Goal: Task Accomplishment & Management: Use online tool/utility

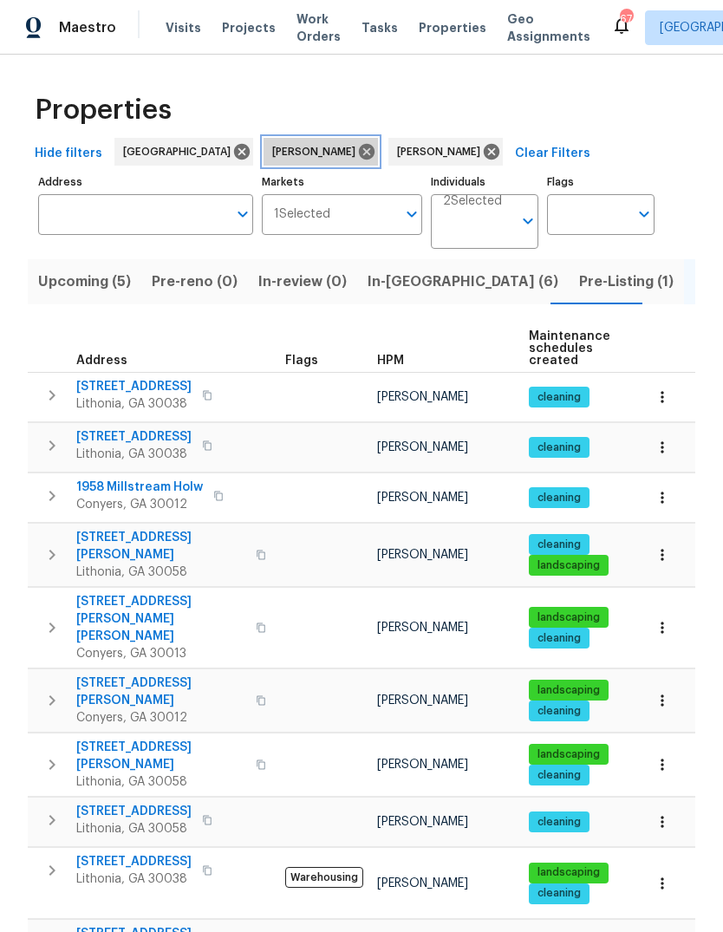
click at [357, 143] on icon at bounding box center [366, 151] width 19 height 19
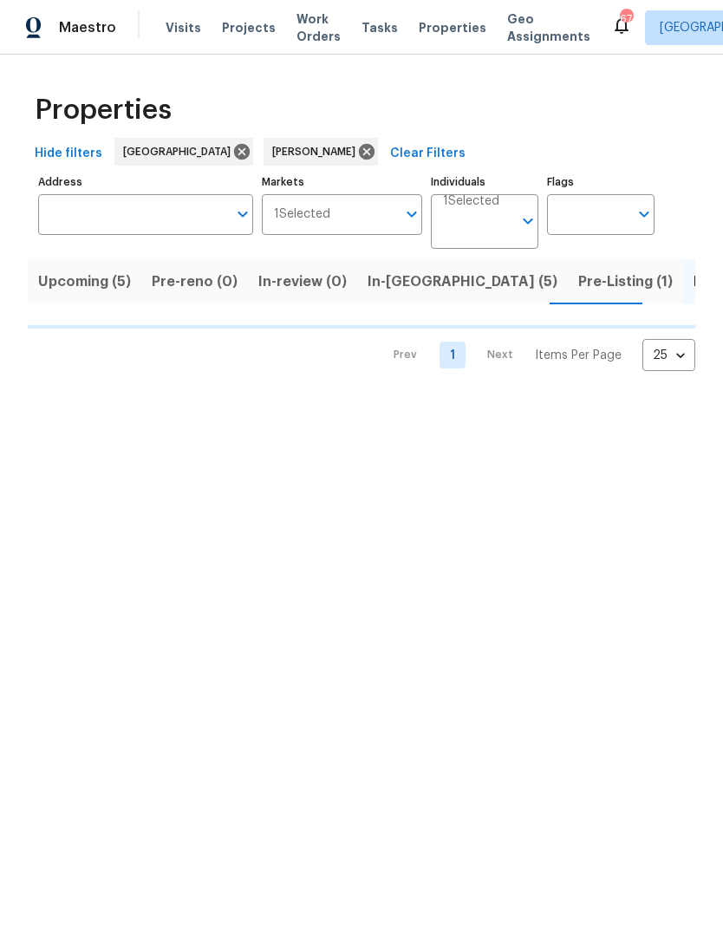
click at [139, 213] on input "Address" at bounding box center [132, 214] width 189 height 41
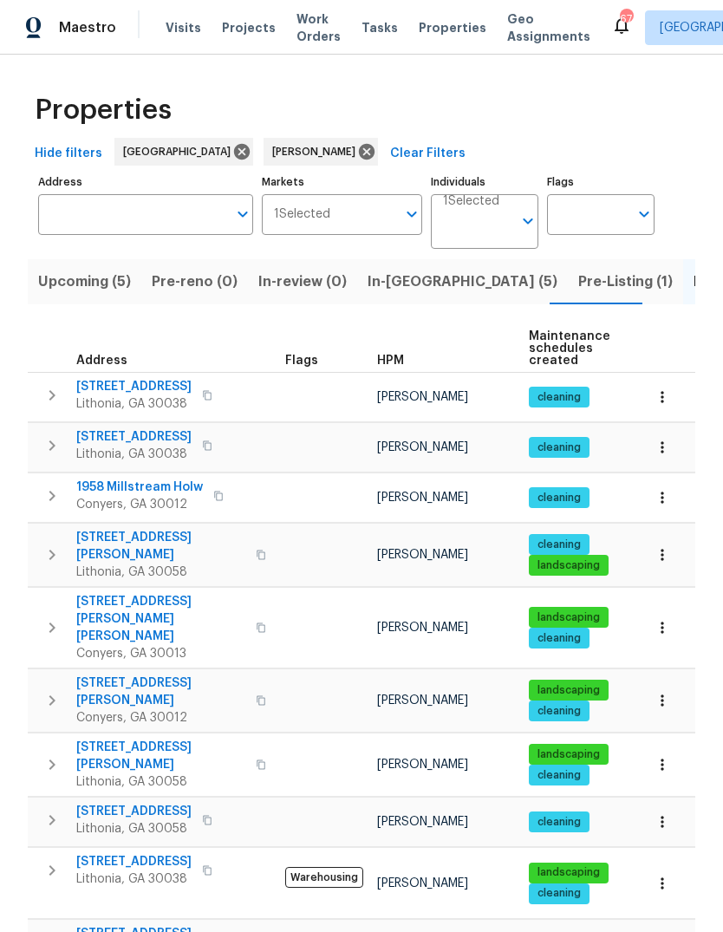
click at [161, 209] on input "Address" at bounding box center [132, 214] width 189 height 41
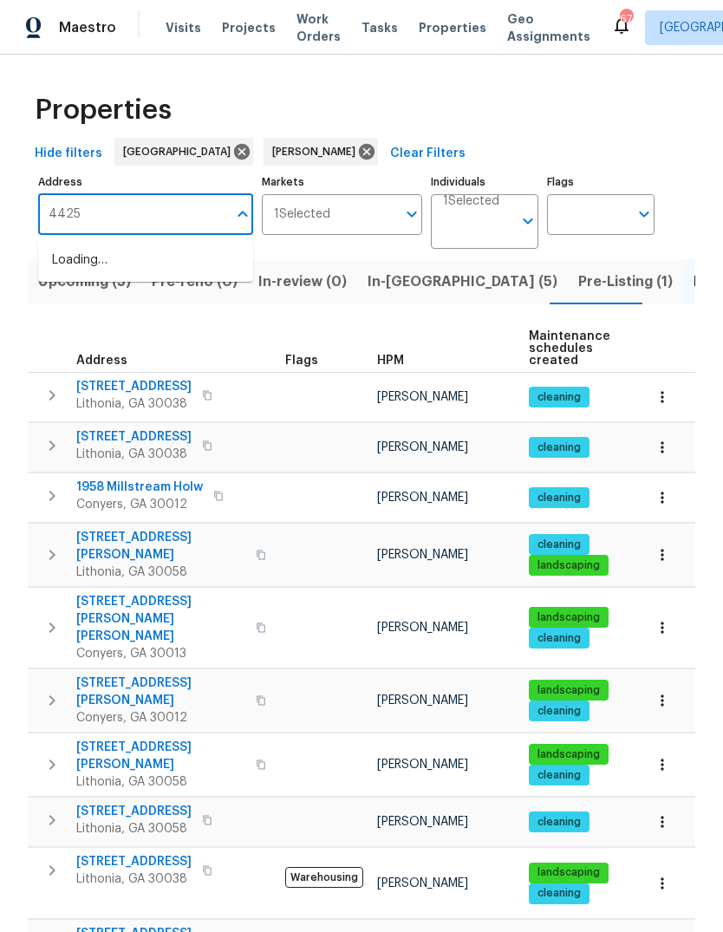
type input "4425"
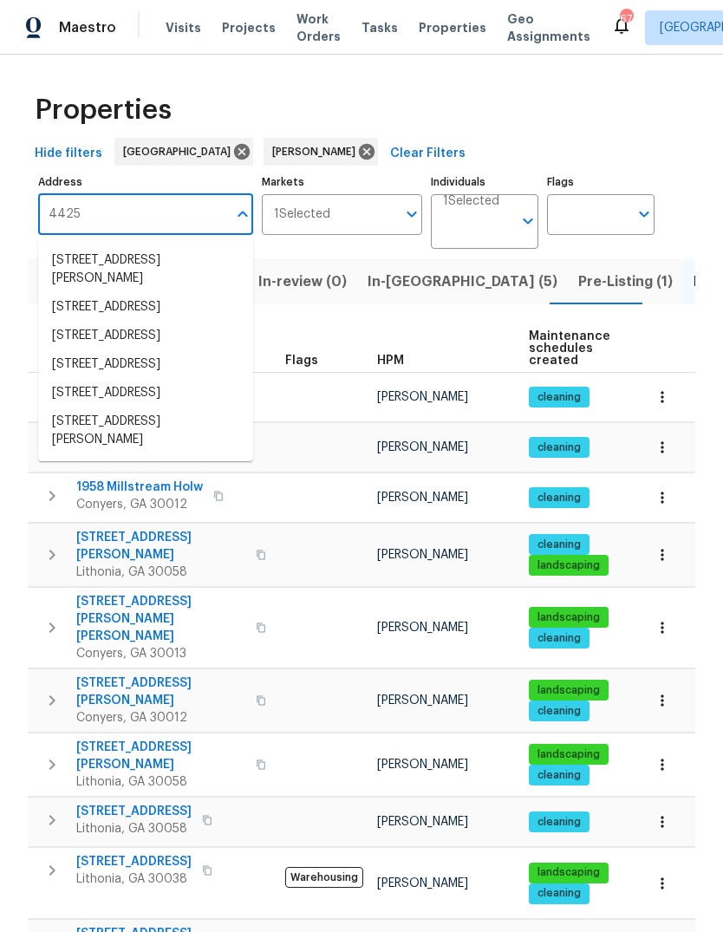
click at [95, 271] on li "4425 Amy Rd Snellville GA 30039" at bounding box center [145, 269] width 215 height 47
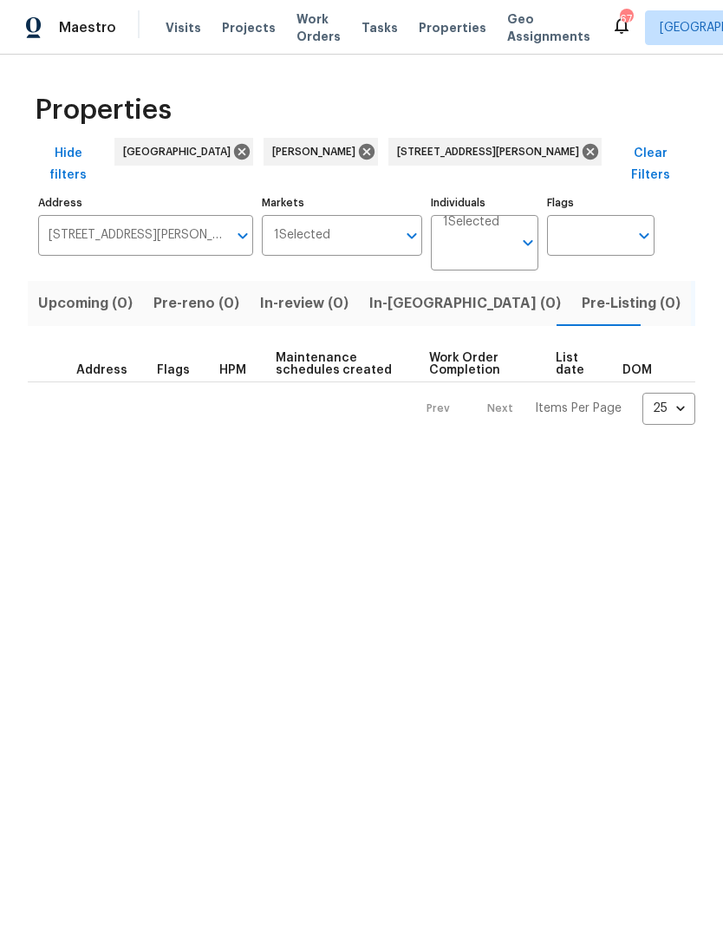
click at [463, 234] on input "Individuals" at bounding box center [477, 250] width 69 height 41
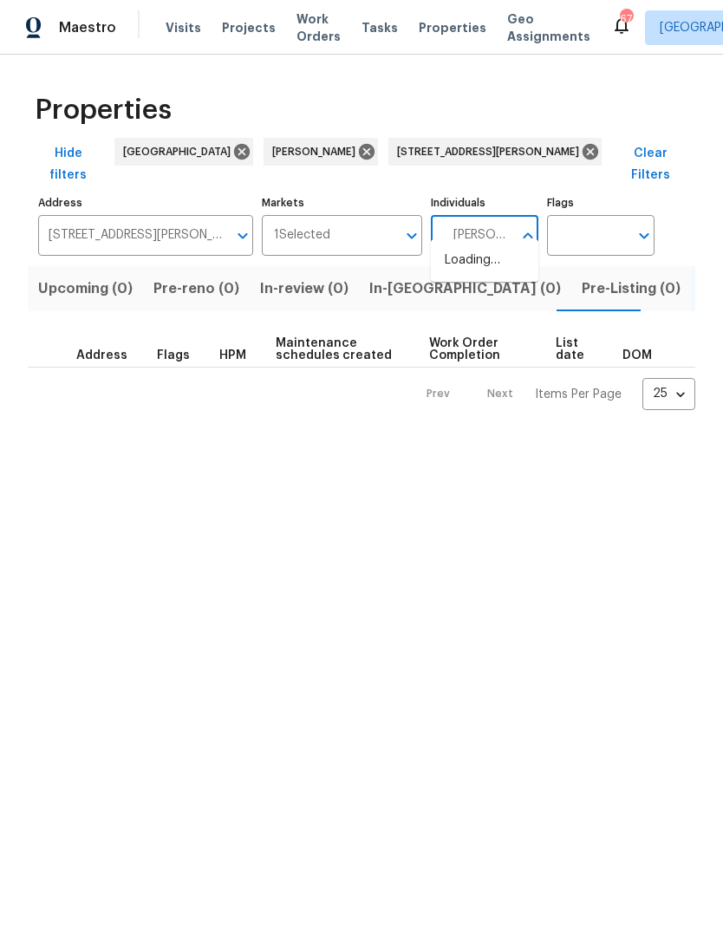
type input "Michael durham"
click at [506, 267] on li "Michael Durham" at bounding box center [485, 270] width 80 height 36
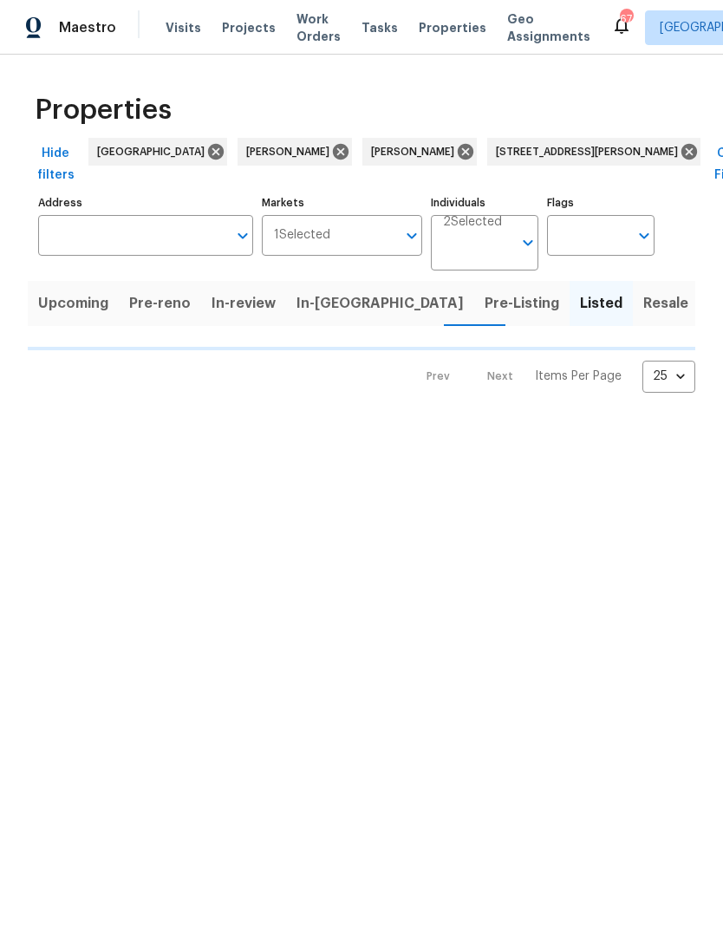
type input "4425 Amy Rd Snellville GA 30039"
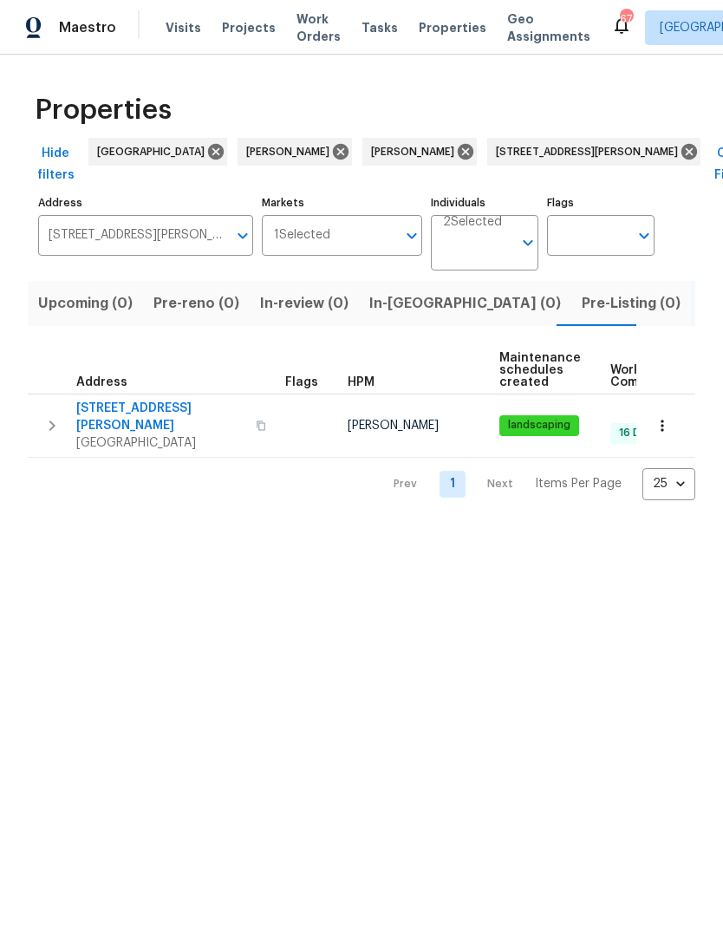
click at [94, 408] on span "4425 Amy Rd" at bounding box center [160, 417] width 169 height 35
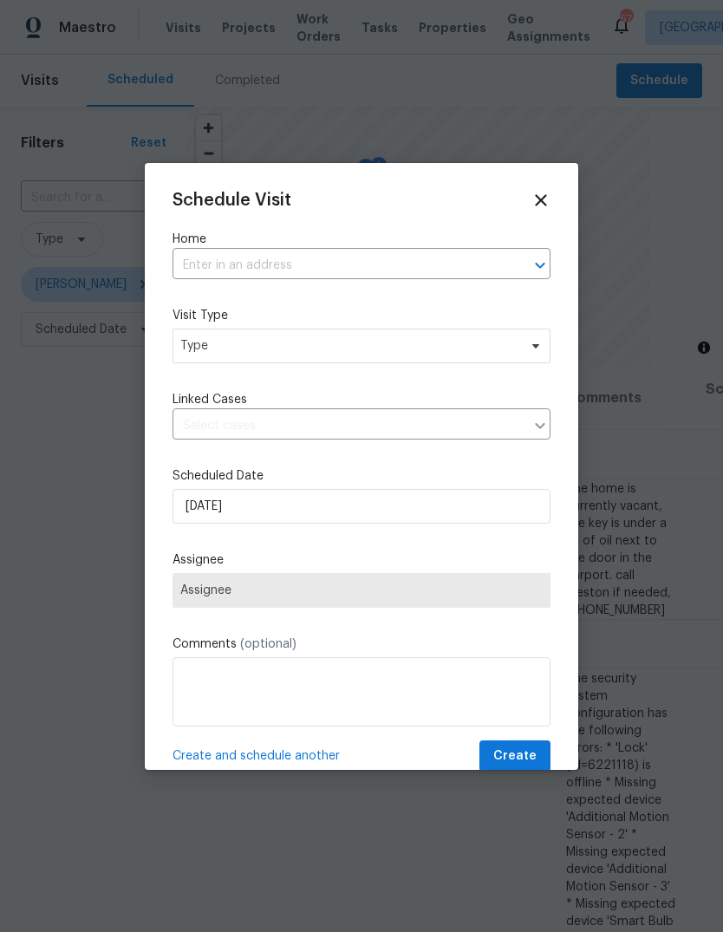
click at [407, 264] on input "text" at bounding box center [338, 265] width 330 height 27
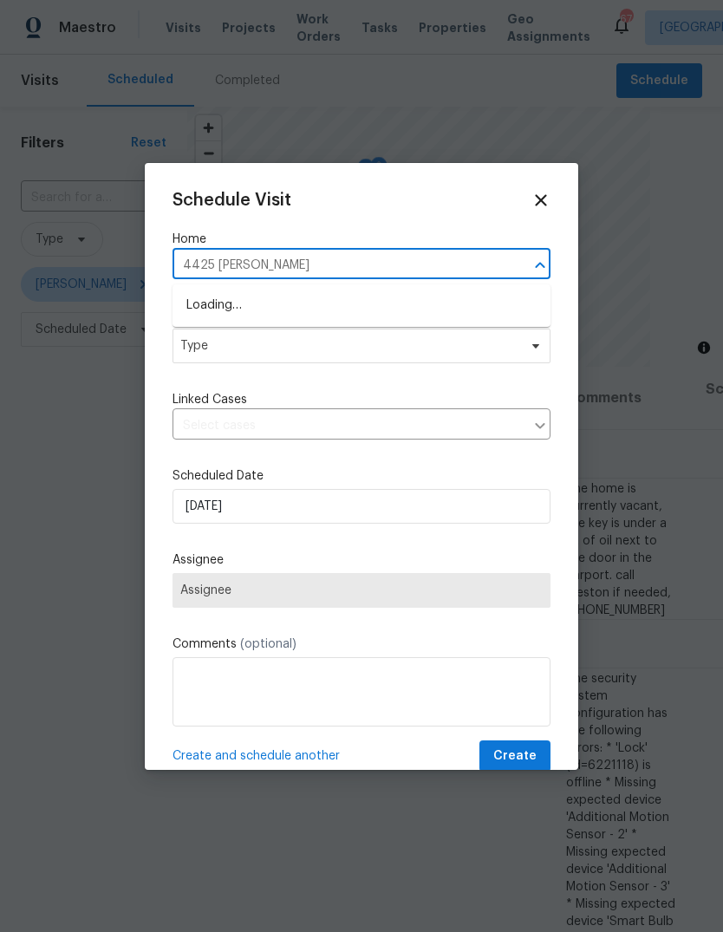
type input "4425 Amy"
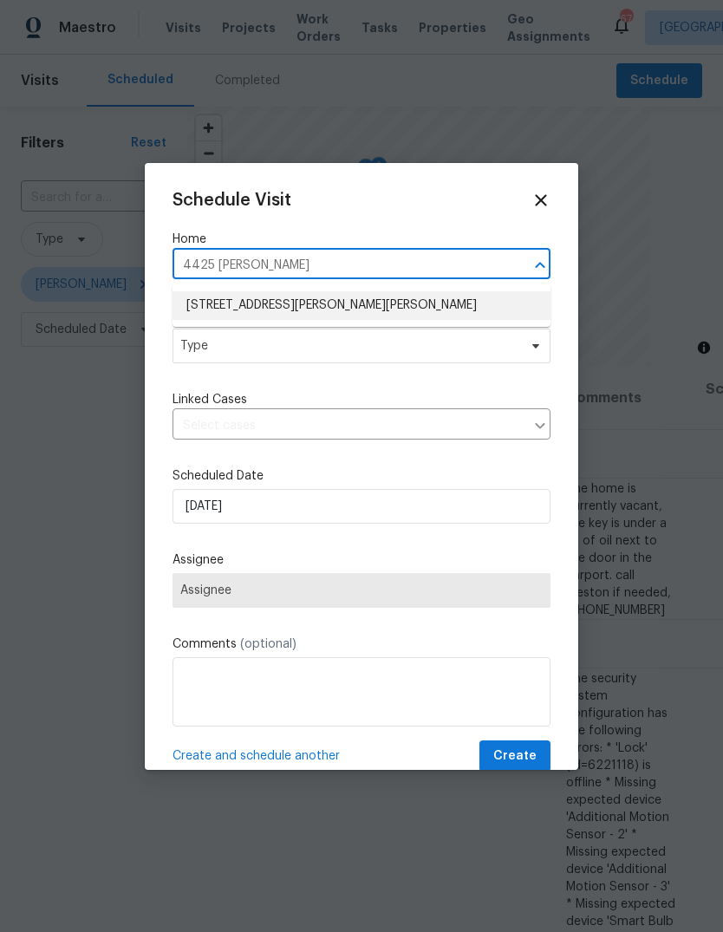
click at [368, 310] on li "[STREET_ADDRESS][PERSON_NAME][PERSON_NAME]" at bounding box center [362, 305] width 378 height 29
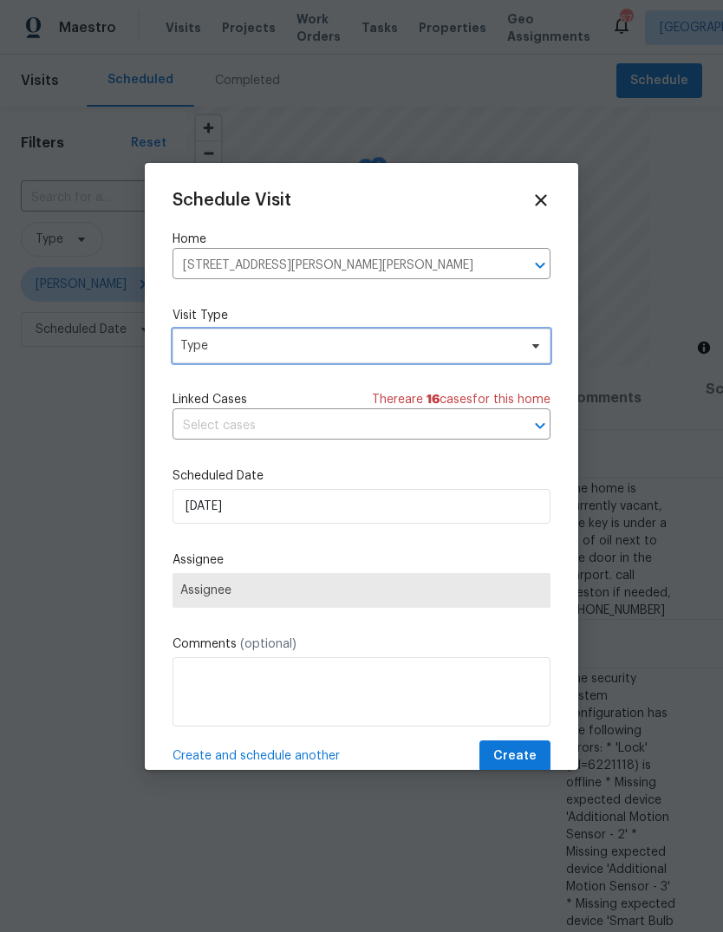
click at [417, 348] on span "Type" at bounding box center [348, 345] width 337 height 17
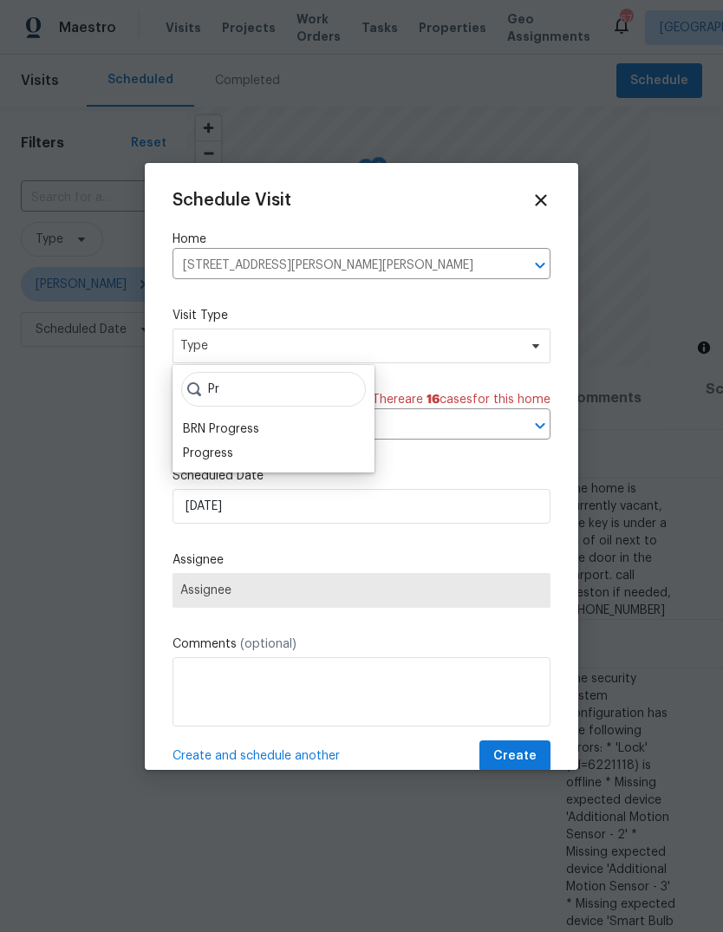
type input "P"
type input "Pro"
click at [196, 454] on div "Progress" at bounding box center [208, 453] width 50 height 17
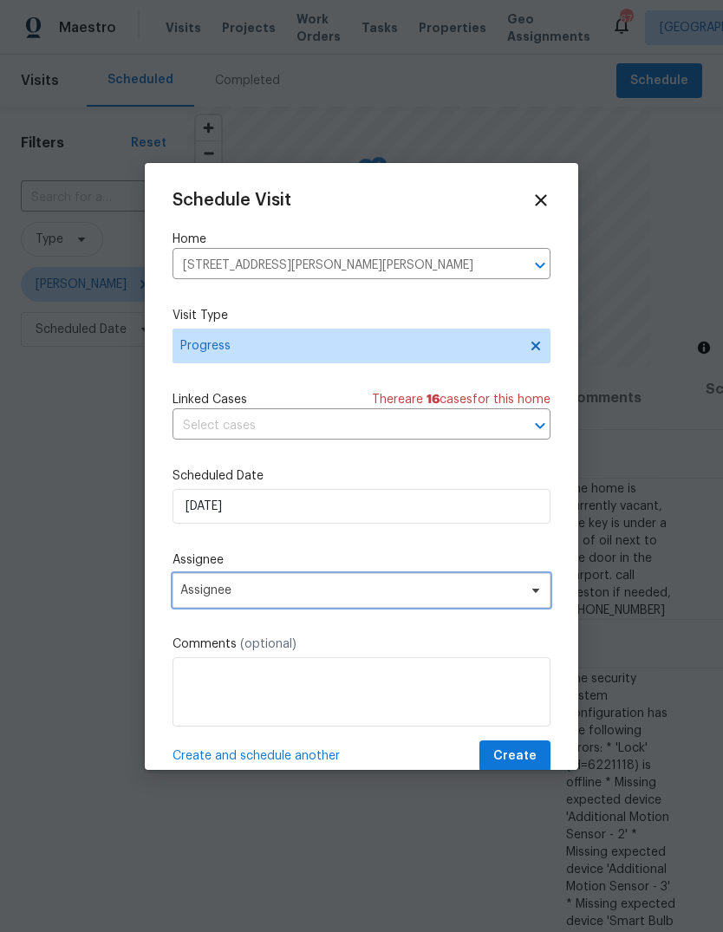
click at [205, 598] on span "Assignee" at bounding box center [350, 591] width 340 height 14
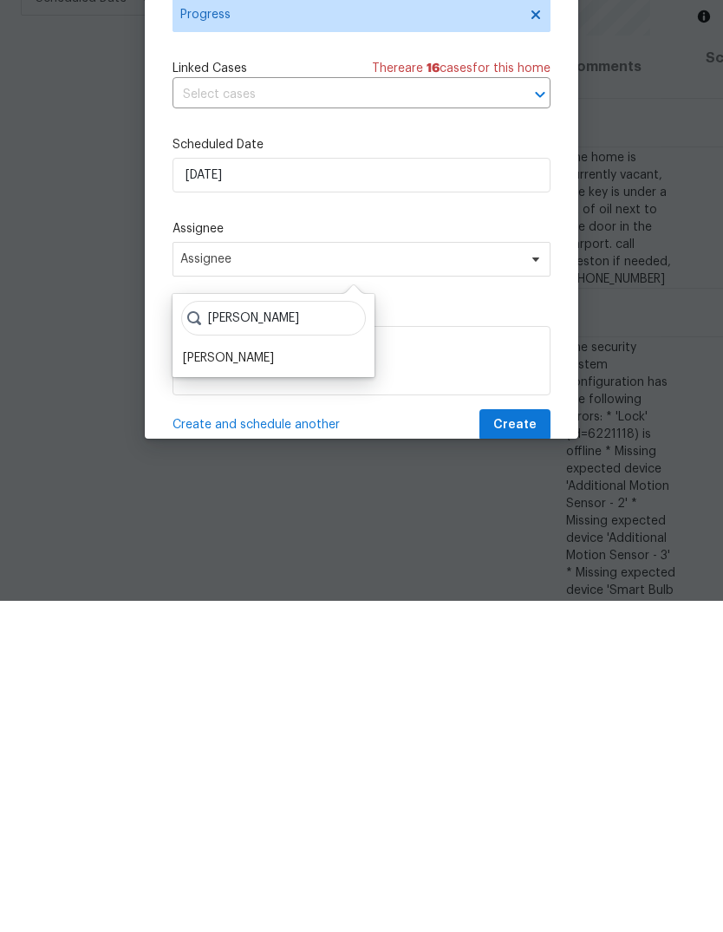
type input "Ryan"
click at [205, 681] on div "[PERSON_NAME]" at bounding box center [228, 689] width 91 height 17
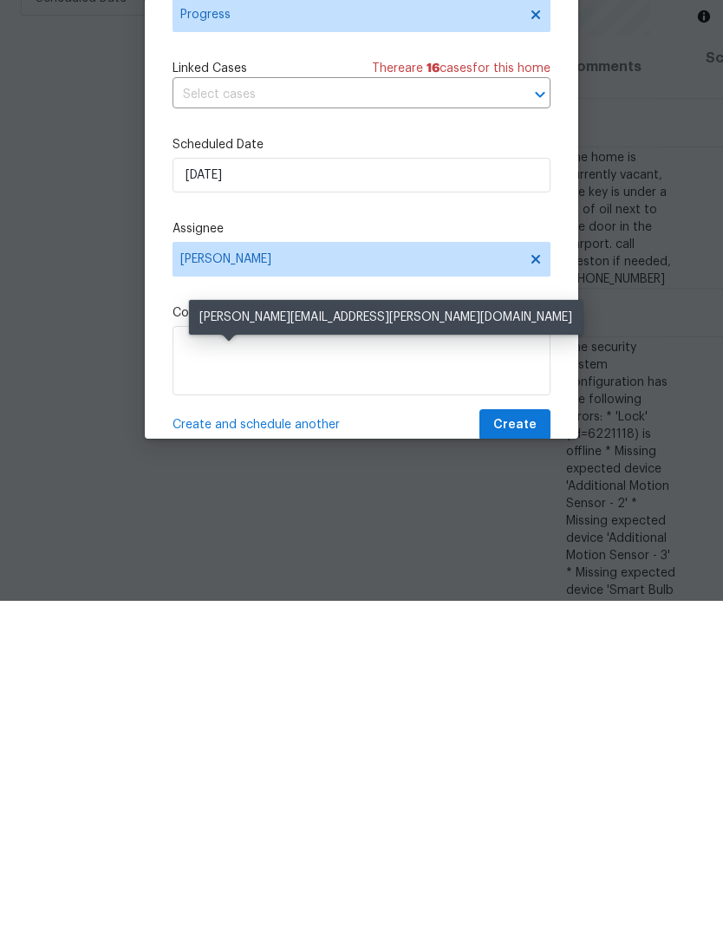
scroll to position [65, 0]
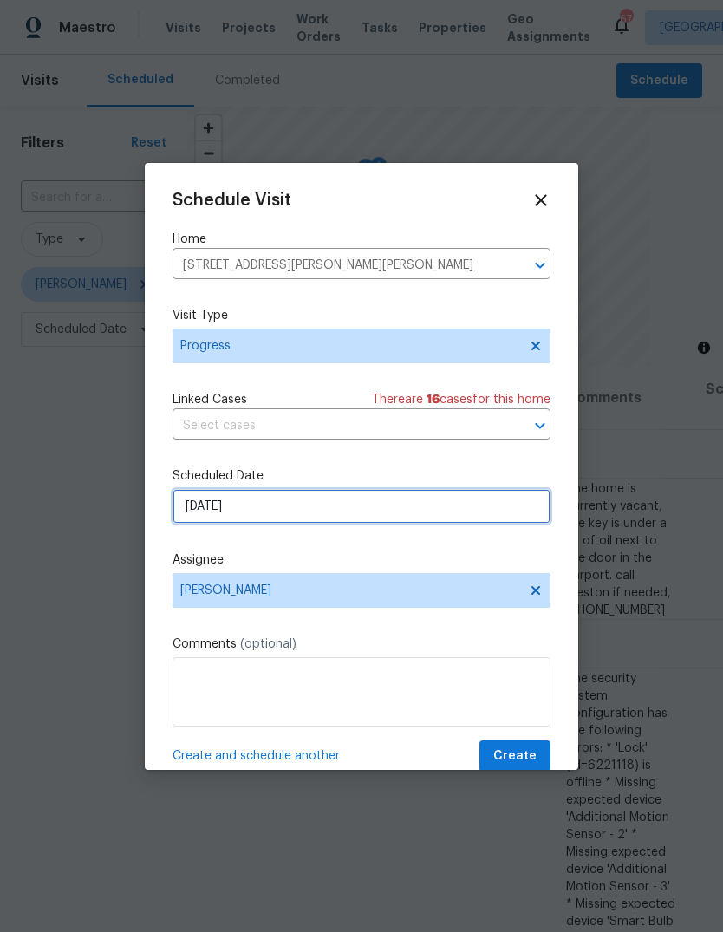
click at [425, 508] on input "[DATE]" at bounding box center [362, 506] width 378 height 35
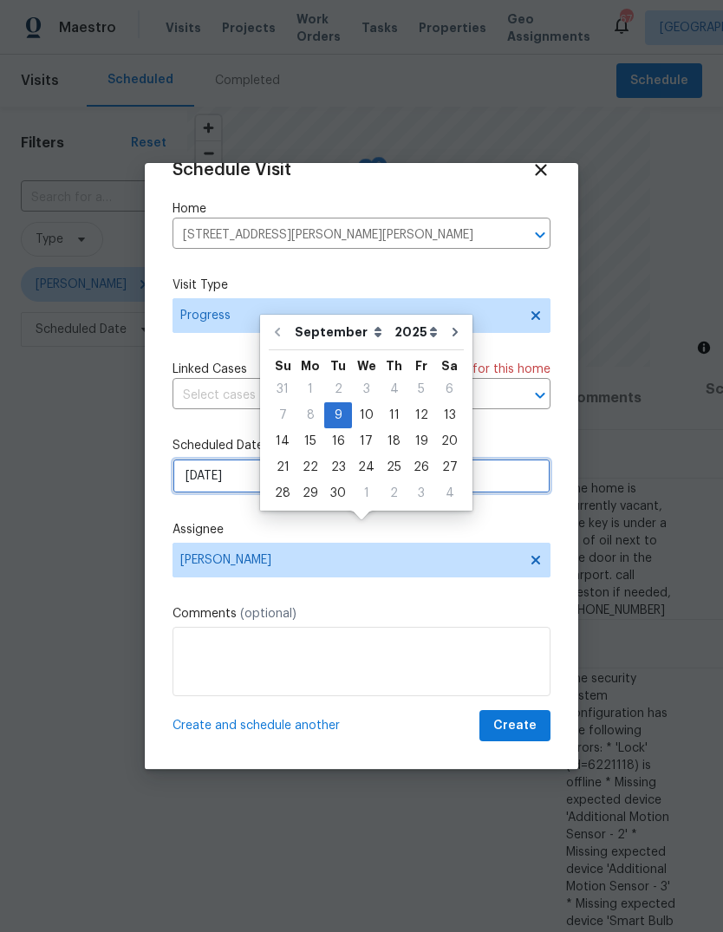
scroll to position [34, 0]
click at [513, 472] on input "[DATE]" at bounding box center [362, 476] width 378 height 35
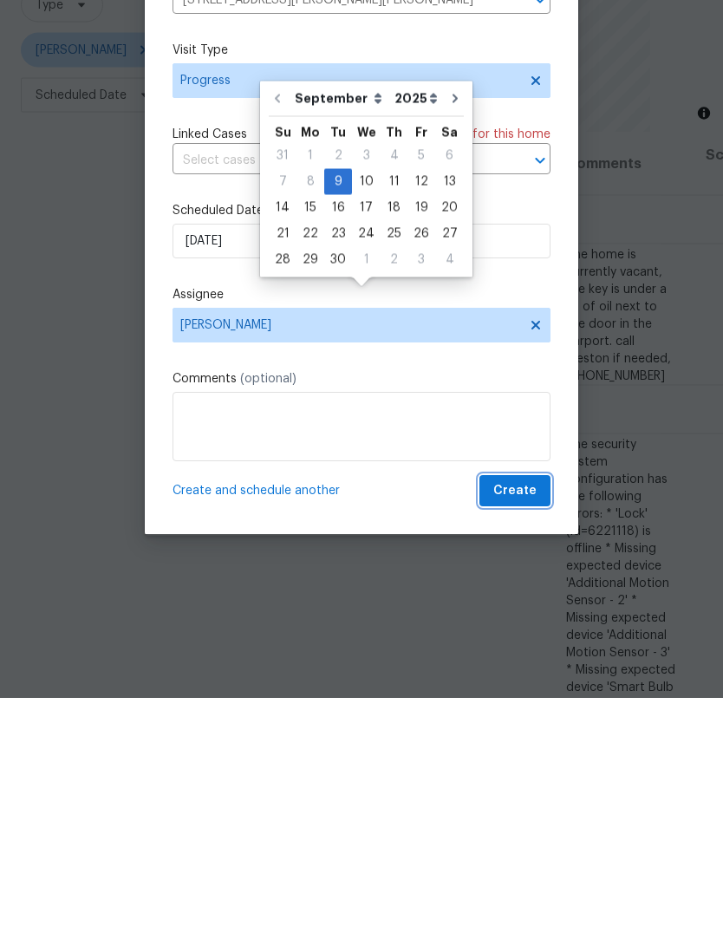
click at [539, 710] on button "Create" at bounding box center [515, 726] width 71 height 32
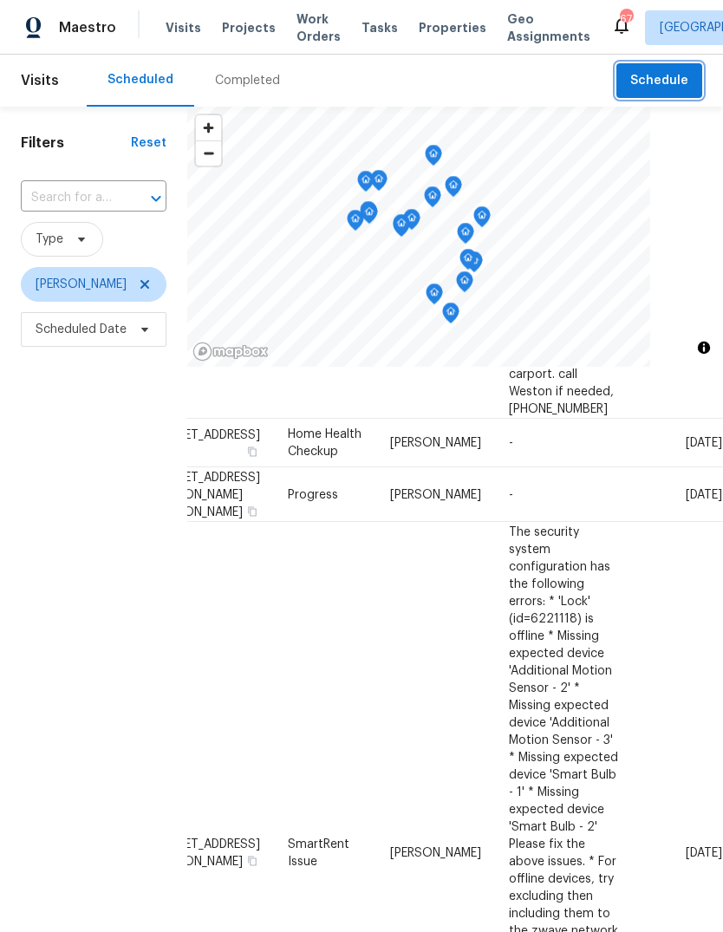
scroll to position [154, 152]
click at [0, 0] on icon at bounding box center [0, 0] width 0 height 0
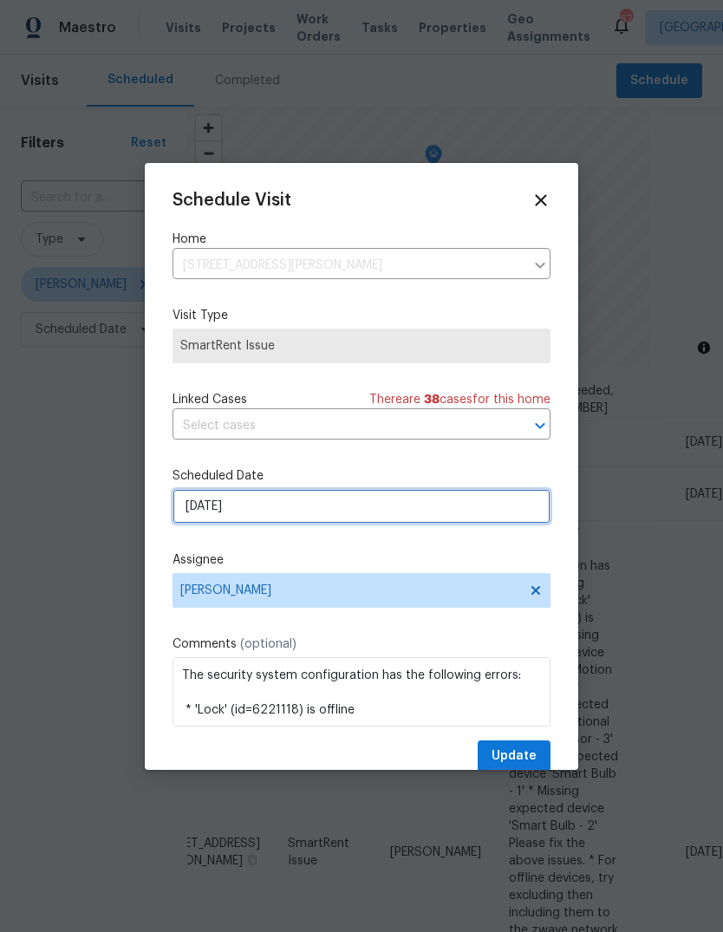
click at [496, 520] on input "[DATE]" at bounding box center [362, 506] width 378 height 35
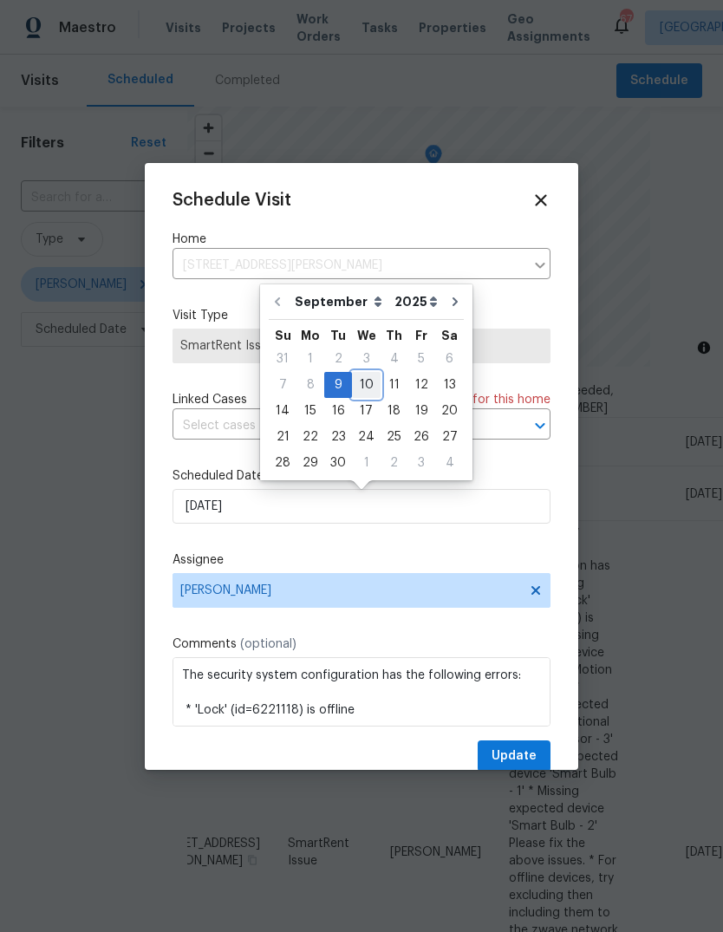
click at [367, 379] on div "10" at bounding box center [366, 385] width 29 height 24
type input "9/10/2025"
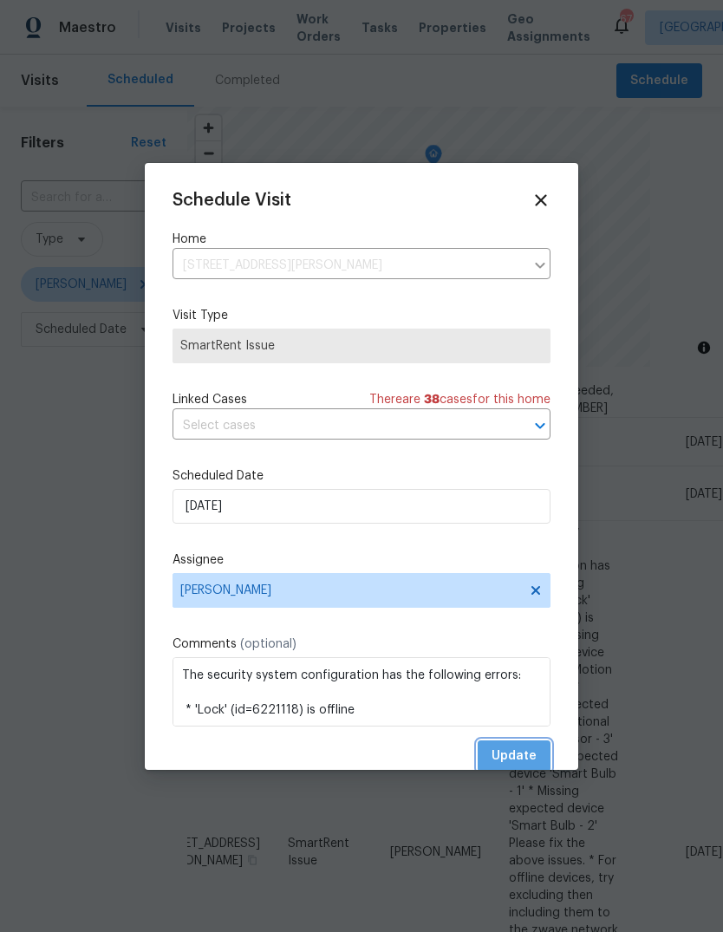
click at [544, 749] on button "Update" at bounding box center [514, 757] width 73 height 32
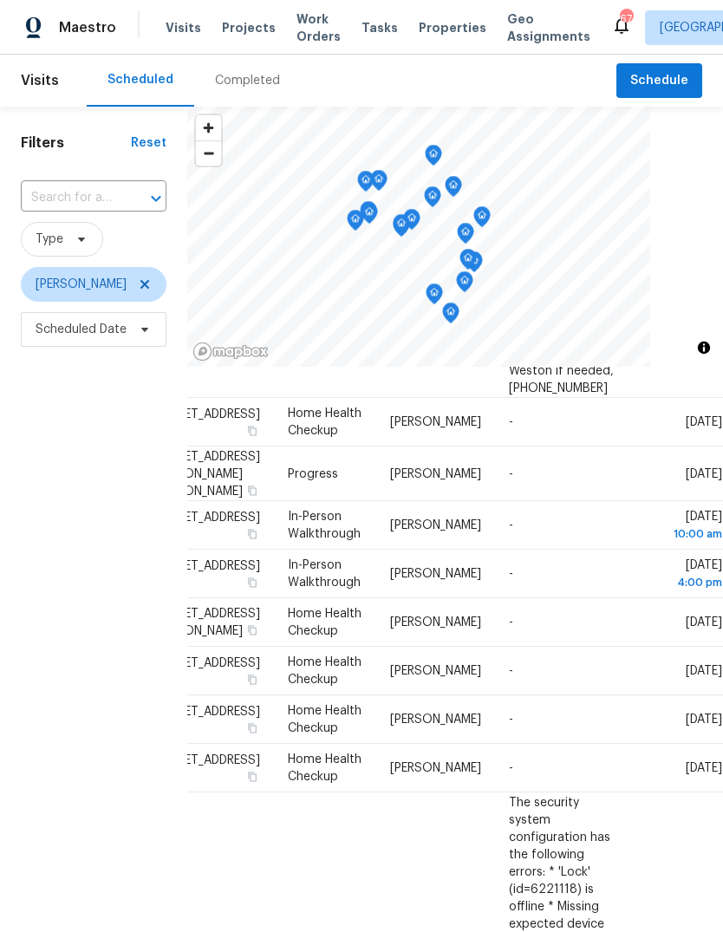
scroll to position [173, 152]
click at [0, 0] on icon at bounding box center [0, 0] width 0 height 0
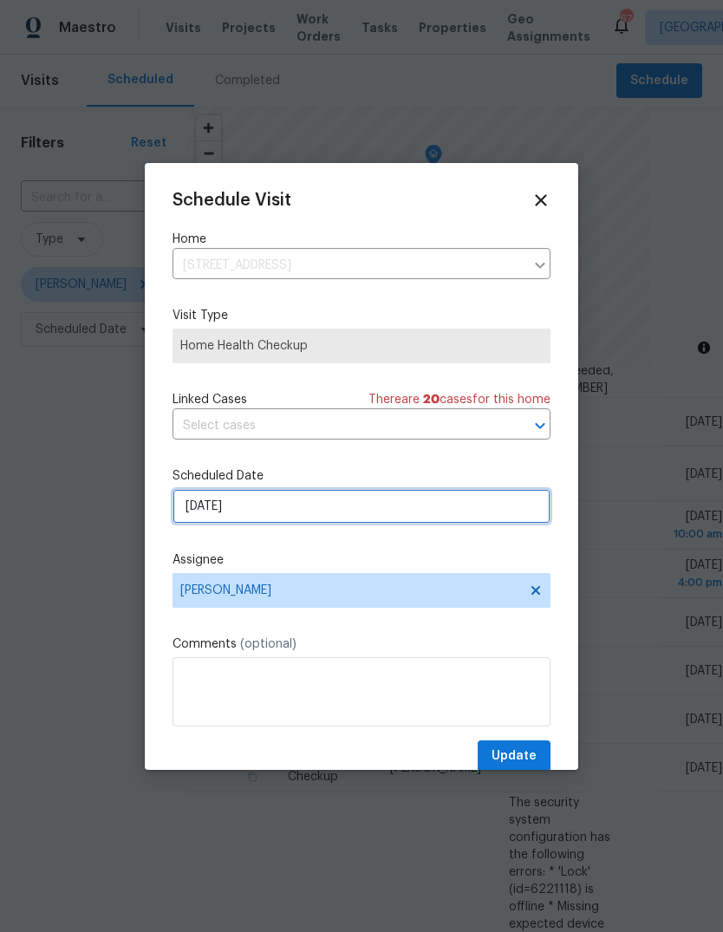
click at [512, 516] on input "[DATE]" at bounding box center [362, 506] width 378 height 35
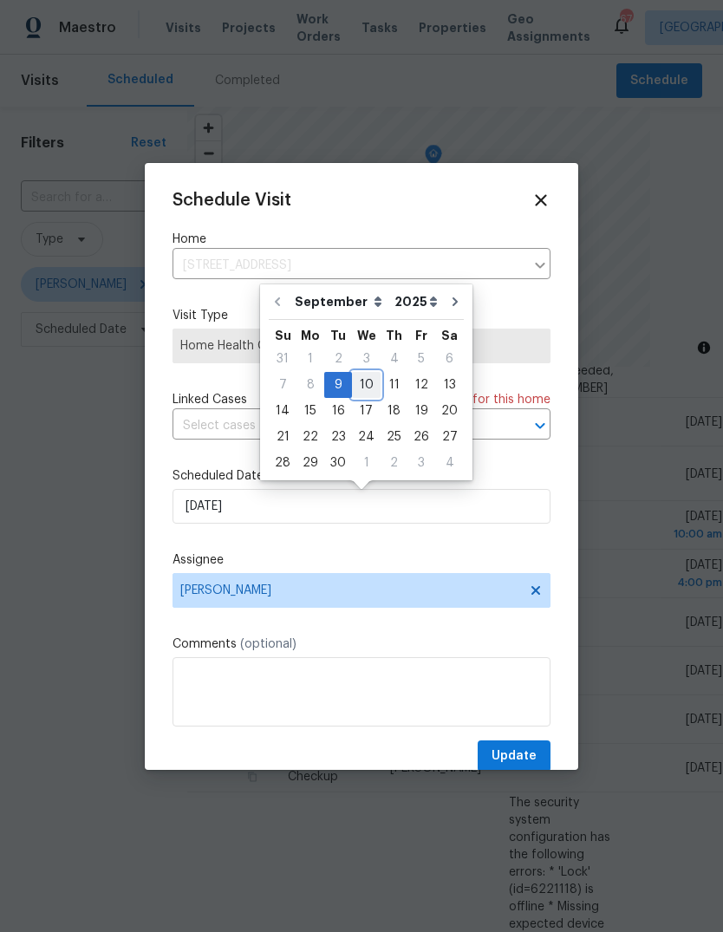
click at [367, 377] on div "10" at bounding box center [366, 385] width 29 height 24
type input "9/10/2025"
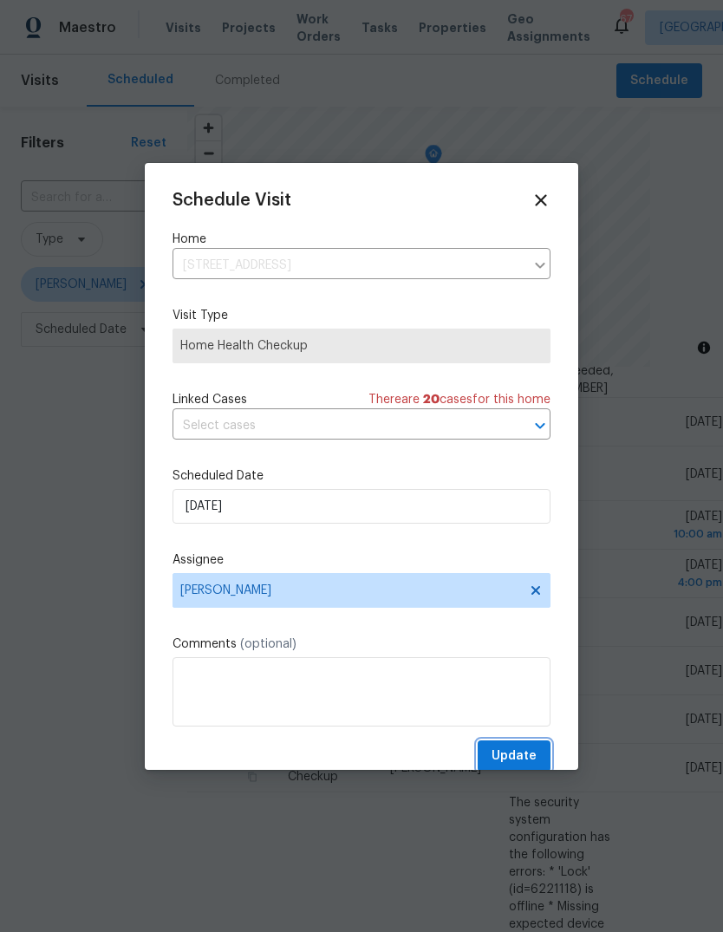
click at [546, 755] on button "Update" at bounding box center [514, 757] width 73 height 32
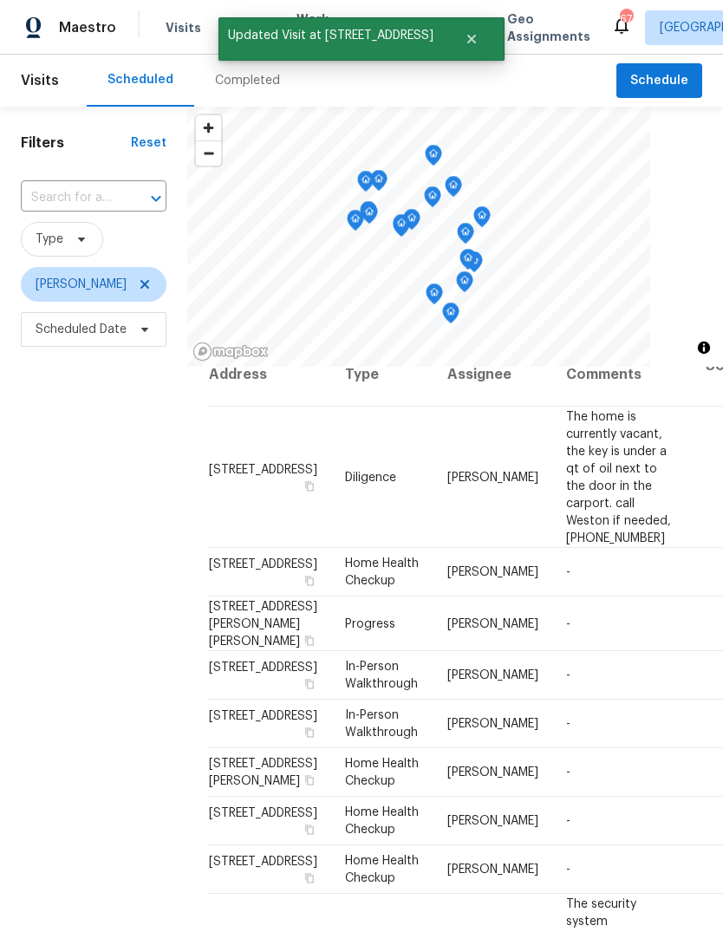
scroll to position [18, 0]
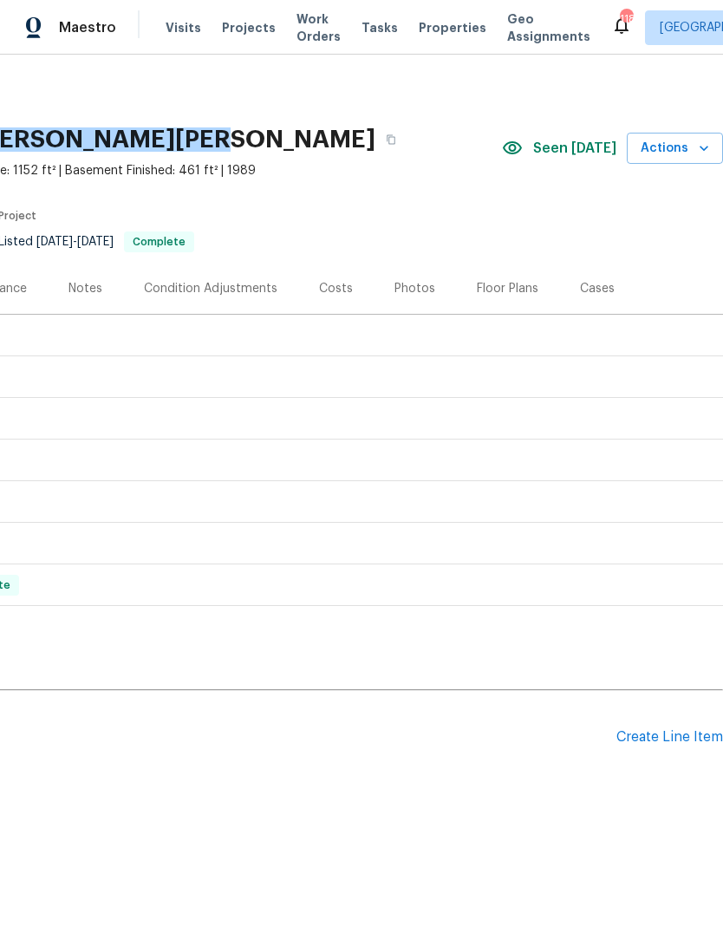
scroll to position [0, 257]
click at [676, 736] on div "Create Line Item" at bounding box center [670, 737] width 107 height 16
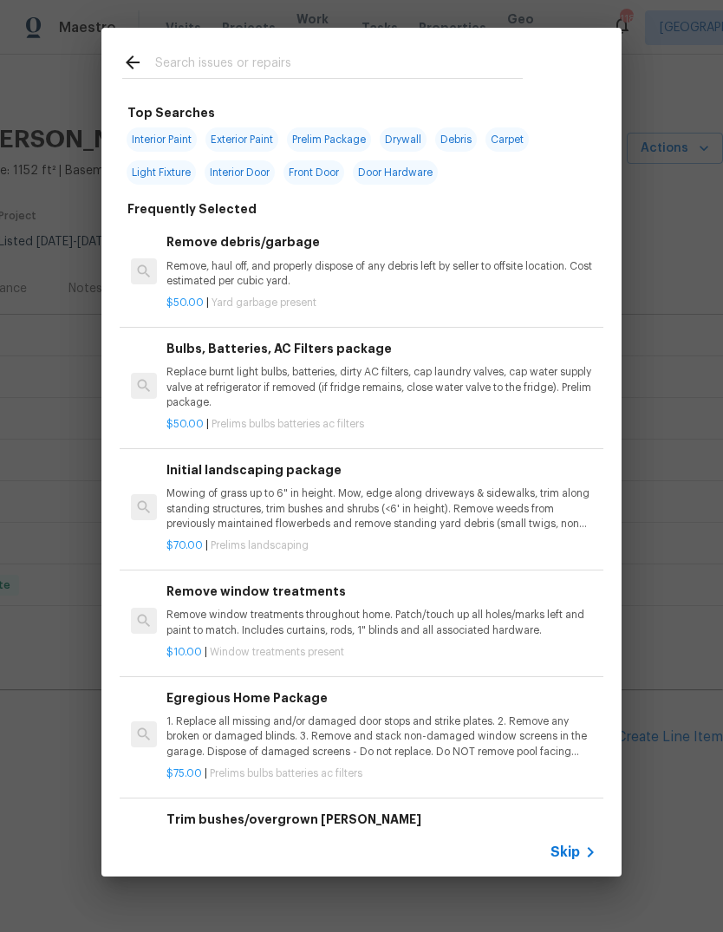
click at [389, 58] on input "text" at bounding box center [339, 65] width 368 height 26
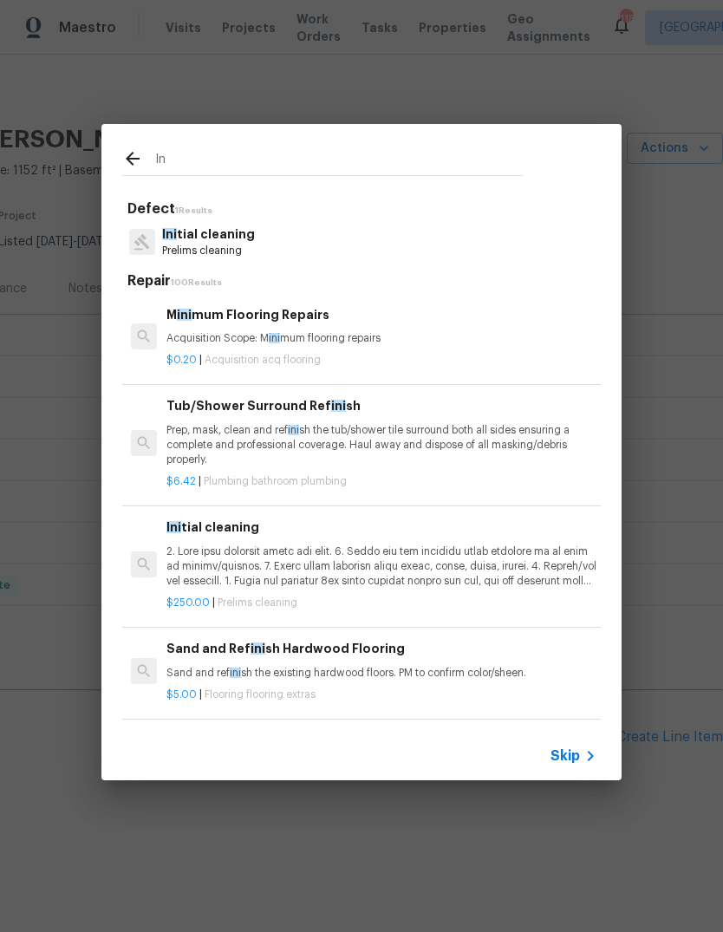
type input "I"
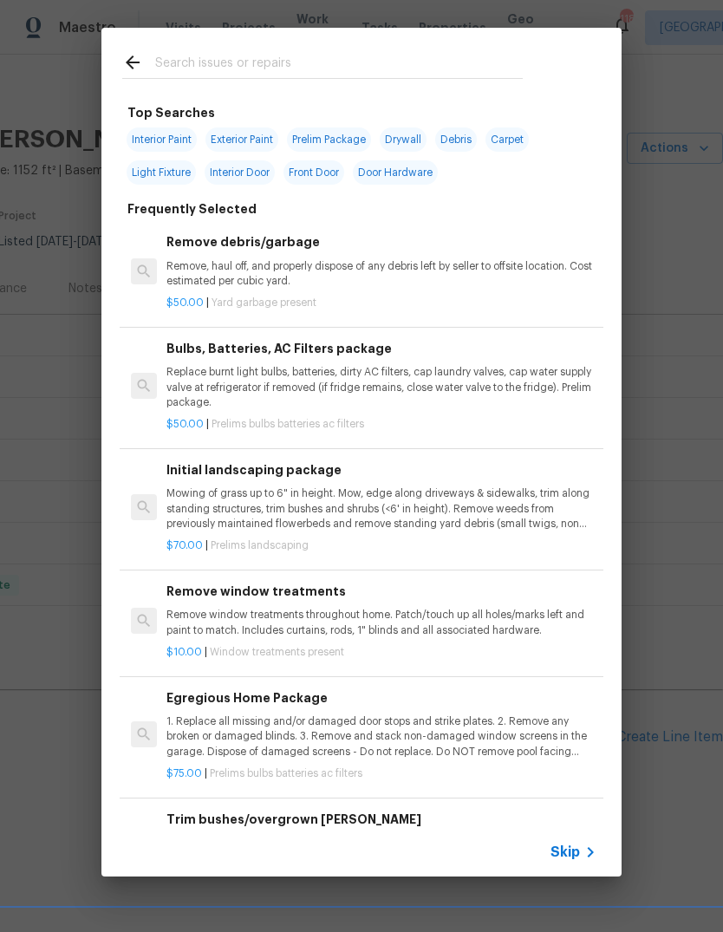
click at [182, 132] on span "Interior Paint" at bounding box center [162, 139] width 70 height 24
type input "Interior Paint"
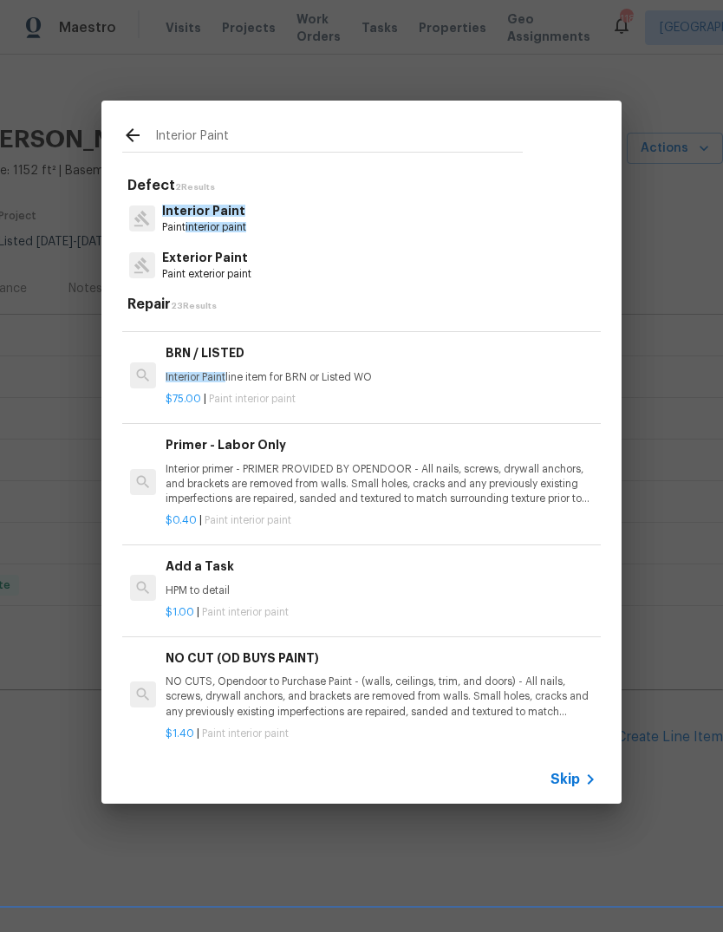
scroll to position [320, 1]
click at [188, 598] on div "$1.00 | Paint interior paint" at bounding box center [381, 609] width 430 height 22
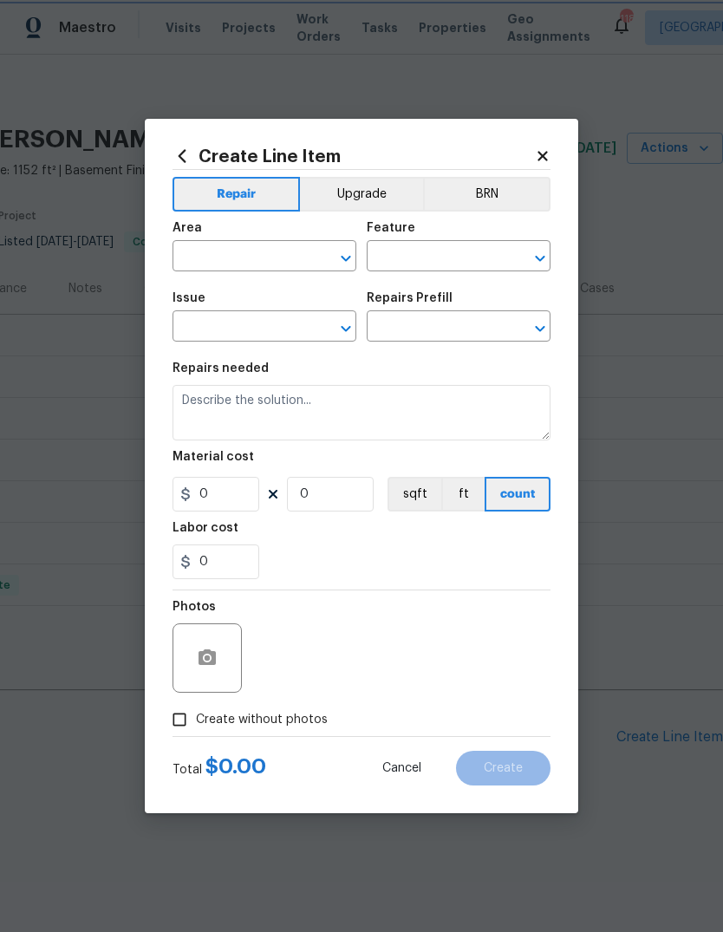
type input "Overall Paint"
type input "Interior Paint"
type input "Add a Task $1.00"
type textarea "HPM to detail"
type input "1"
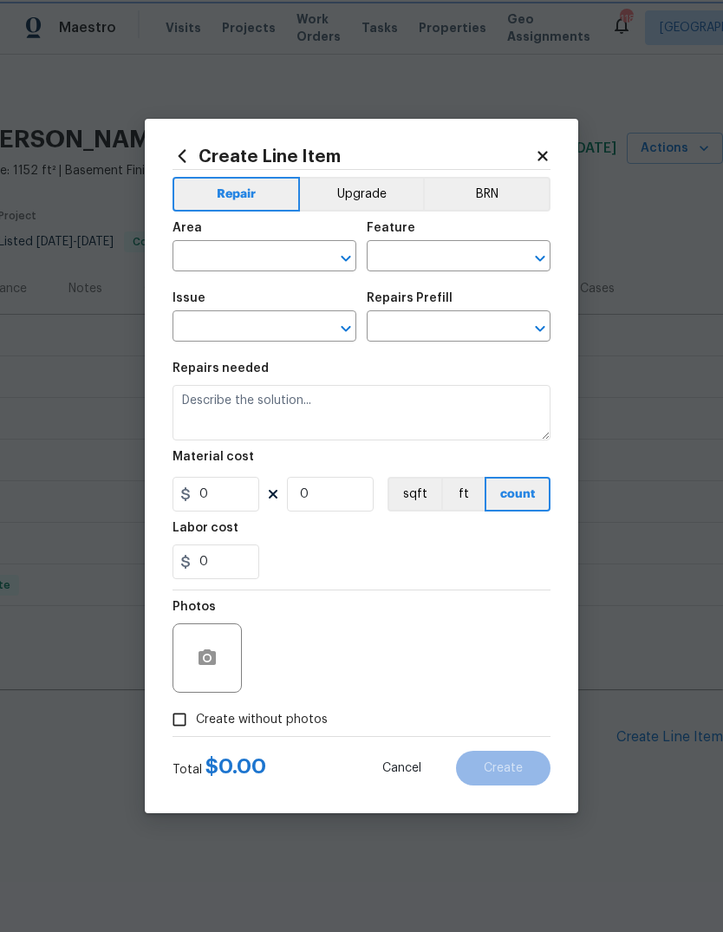
type input "1"
click at [297, 254] on input "text" at bounding box center [240, 258] width 135 height 27
click at [298, 250] on input "text" at bounding box center [240, 258] width 135 height 27
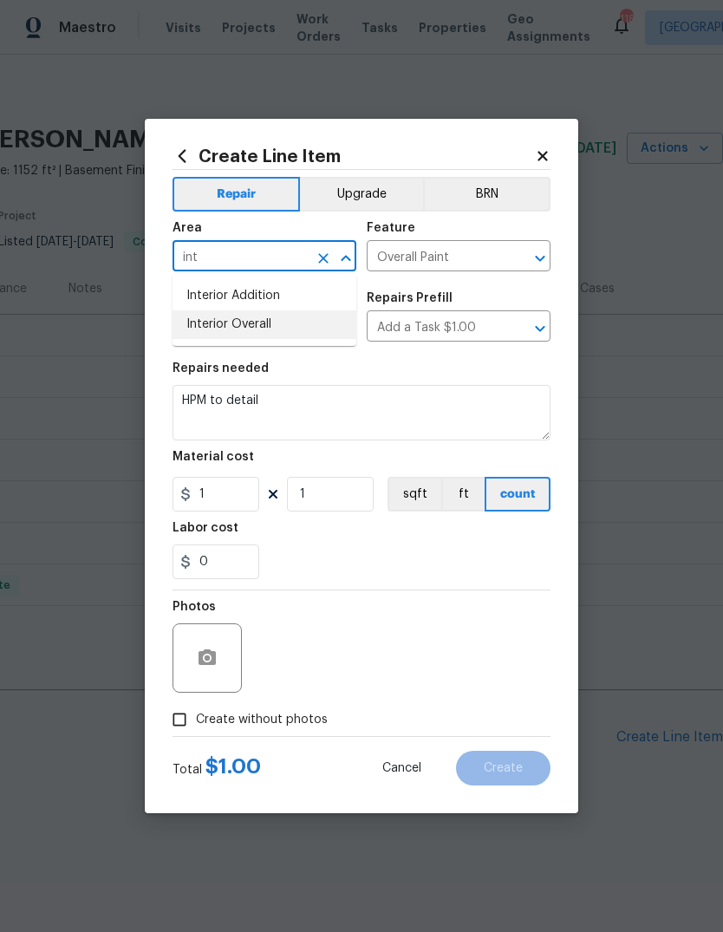
click at [284, 317] on li "Interior Overall" at bounding box center [265, 324] width 184 height 29
type input "Interior Overall"
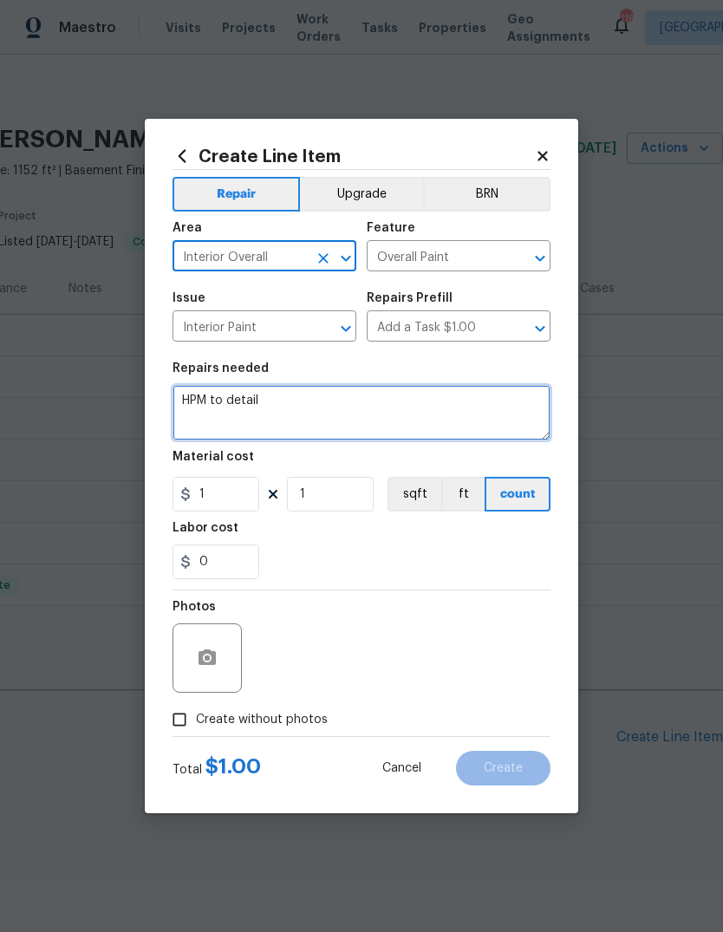
click at [348, 399] on textarea "HPM to detail" at bounding box center [362, 413] width 378 height 56
type textarea "H"
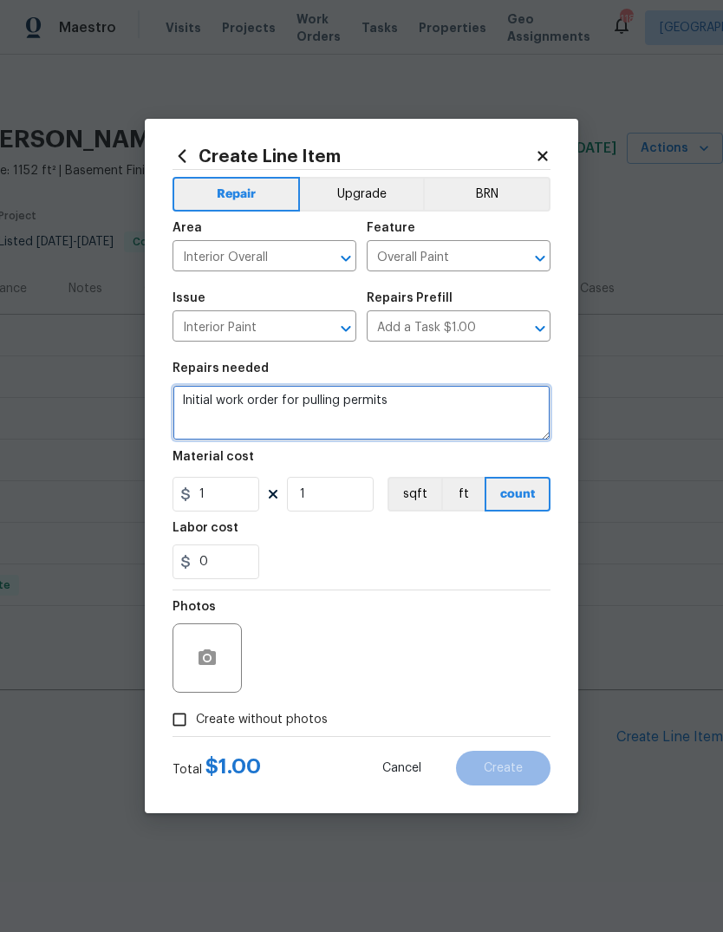
type textarea "Initial work order for pulling permits"
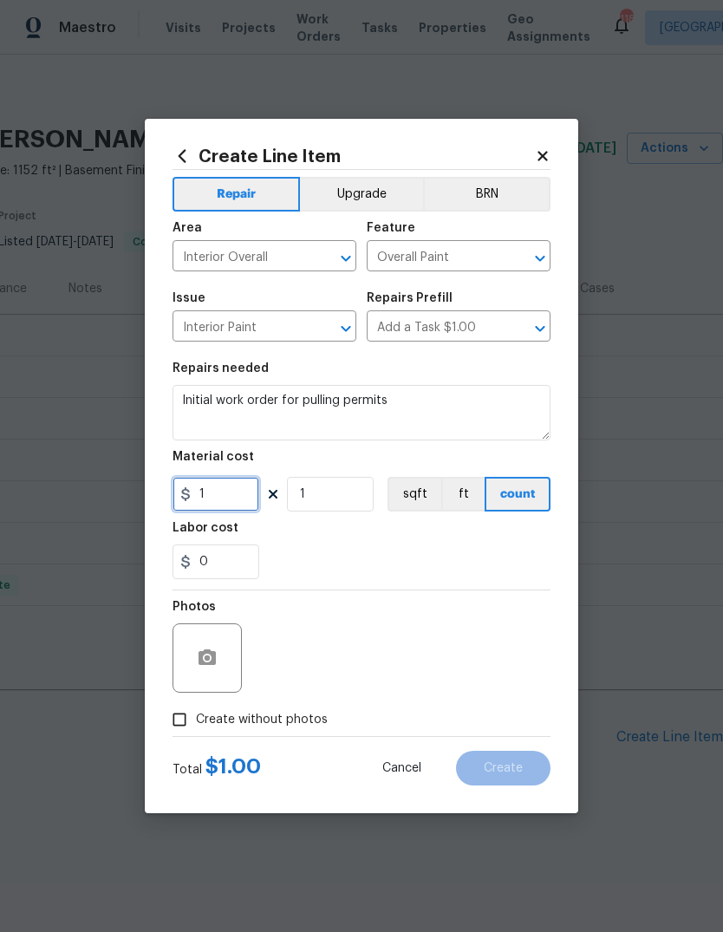
click at [210, 511] on input "1" at bounding box center [216, 494] width 87 height 35
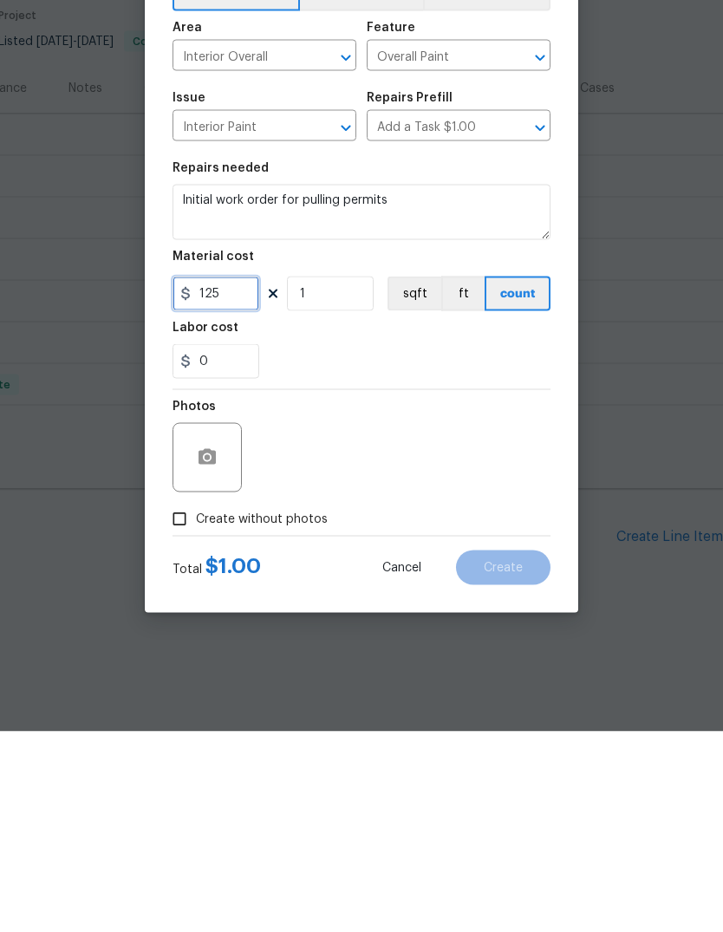
type input "125"
click at [183, 703] on input "Create without photos" at bounding box center [179, 719] width 33 height 33
checkbox input "true"
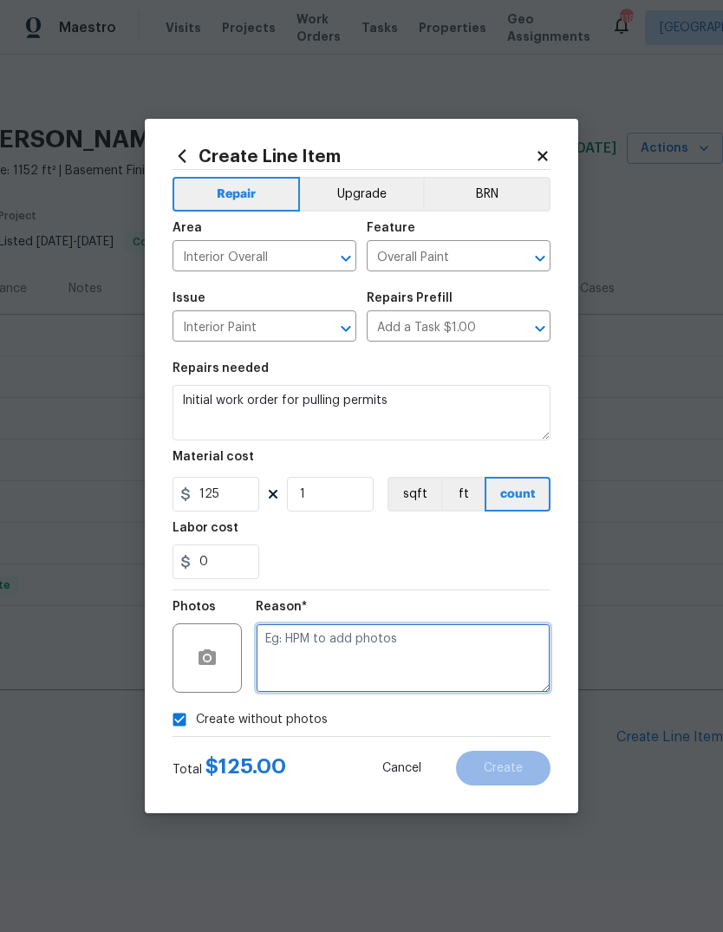
click at [477, 627] on textarea at bounding box center [403, 658] width 295 height 69
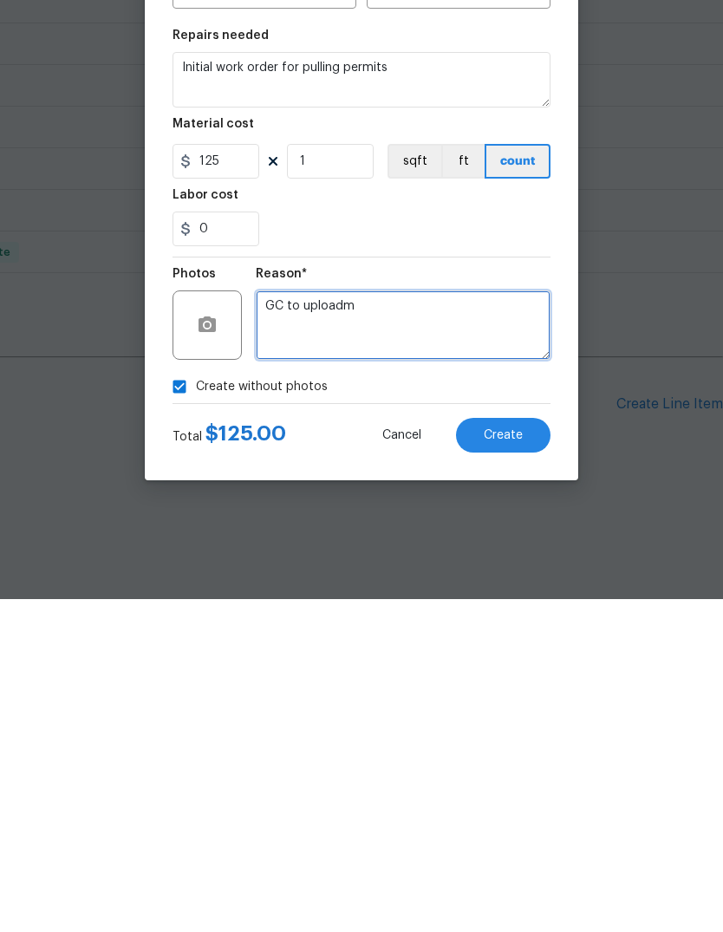
type textarea "GC to uploadm"
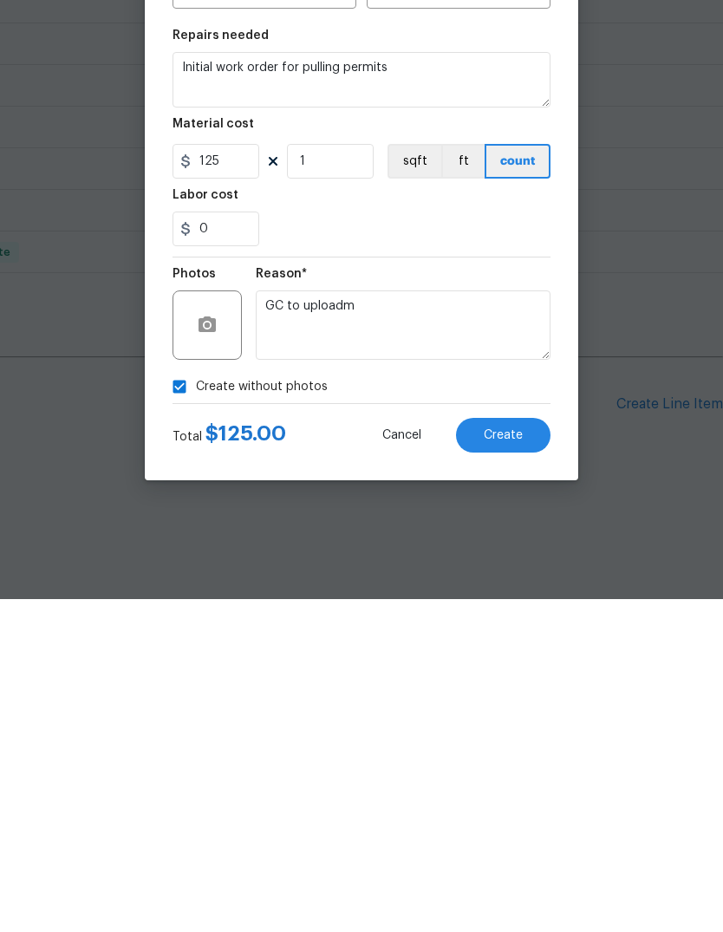
click at [536, 751] on button "Create" at bounding box center [503, 768] width 95 height 35
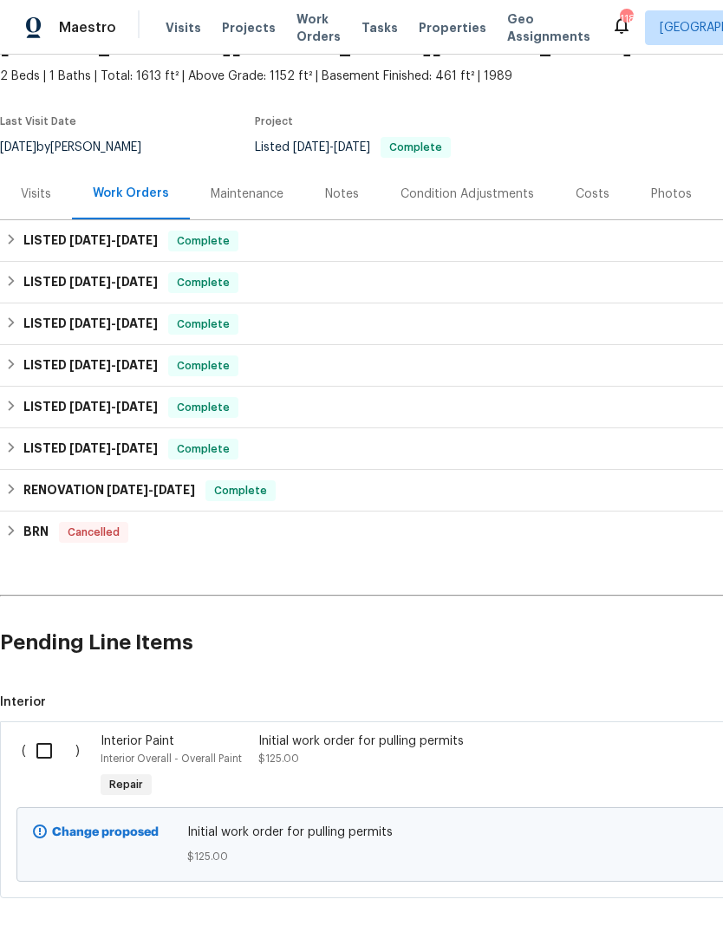
scroll to position [95, 0]
click at [42, 751] on input "checkbox" at bounding box center [50, 750] width 49 height 36
checkbox input "true"
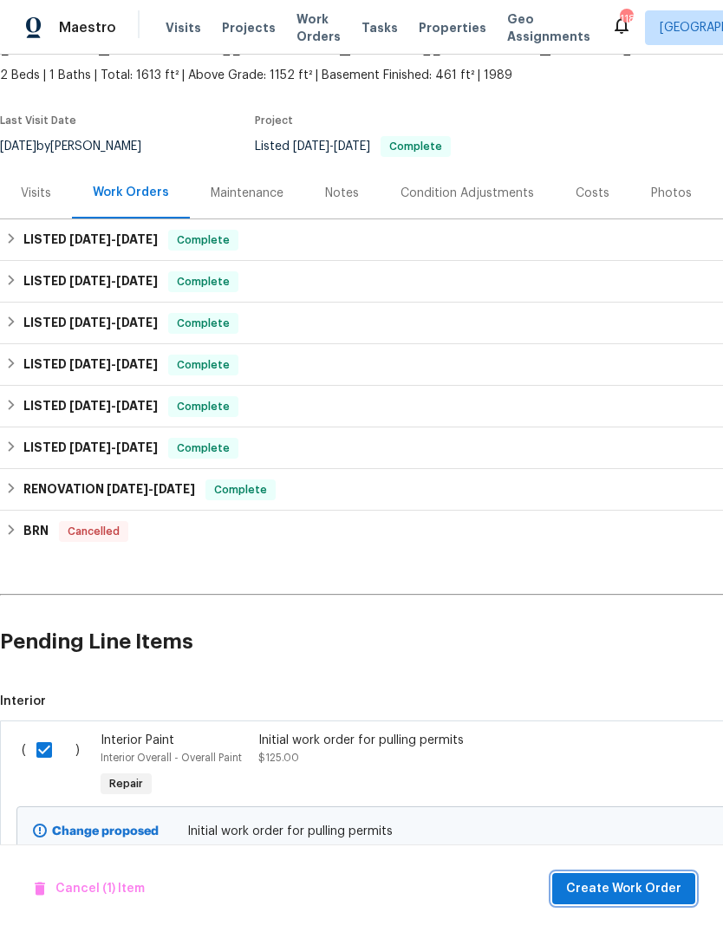
click at [652, 884] on span "Create Work Order" at bounding box center [623, 890] width 115 height 22
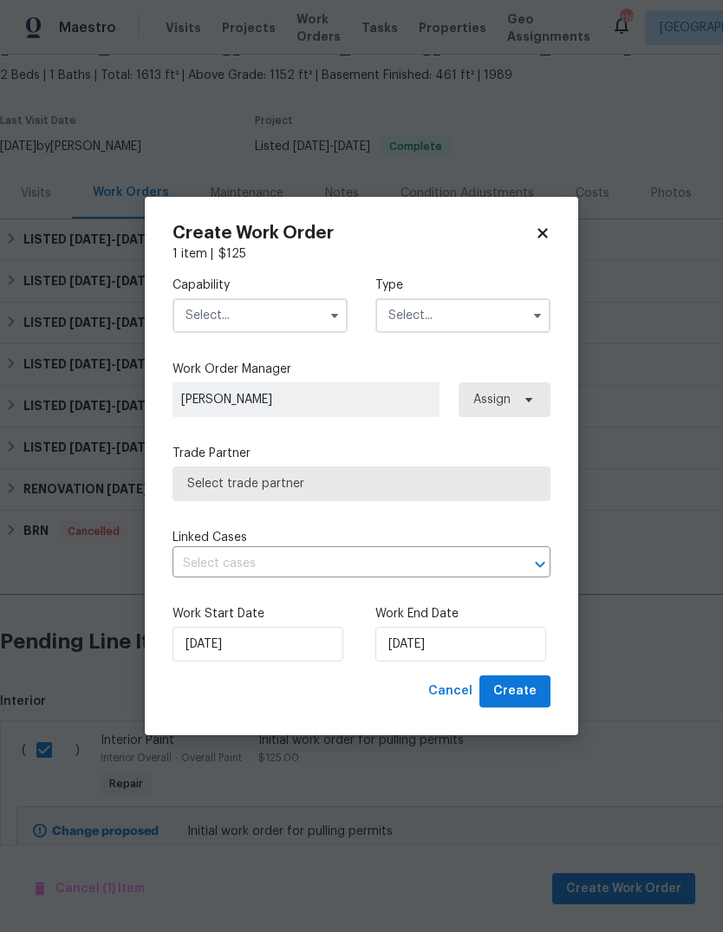
click at [321, 323] on input "text" at bounding box center [260, 315] width 175 height 35
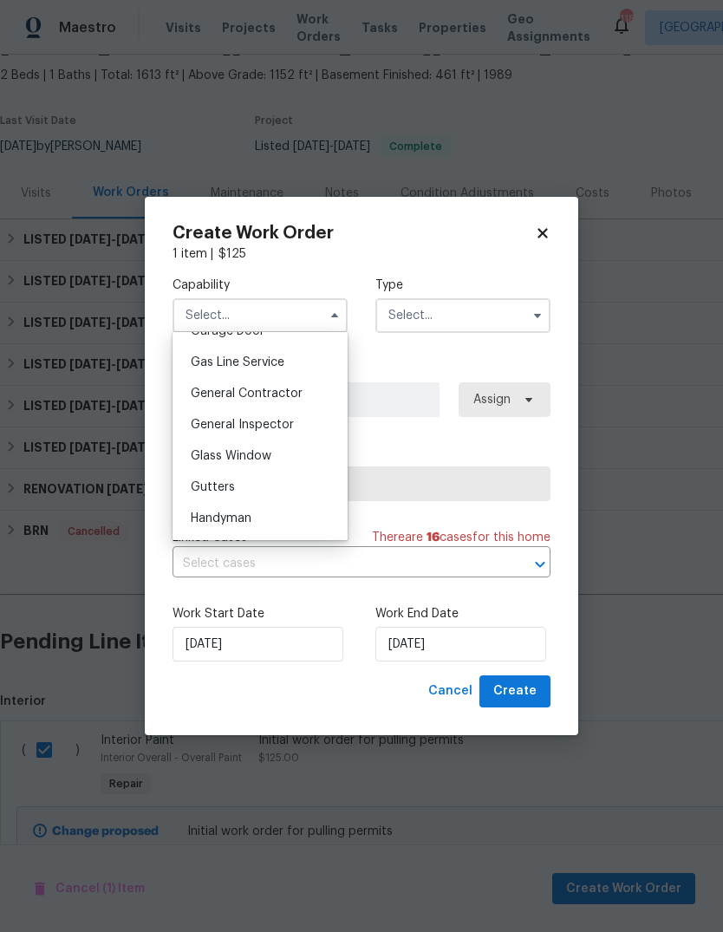
scroll to position [763, 0]
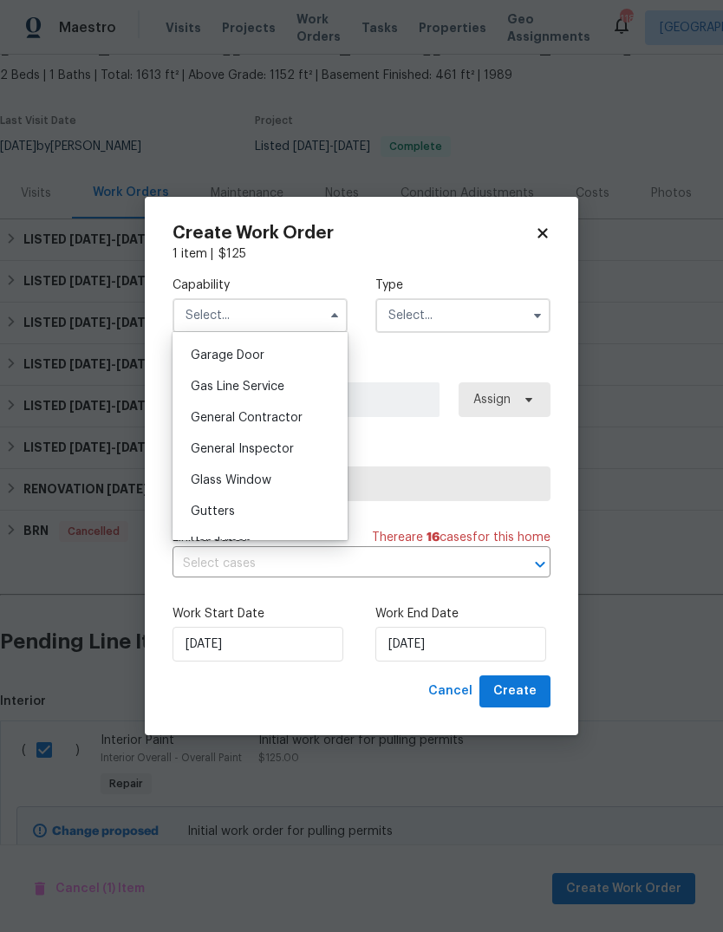
click at [305, 414] on div "General Contractor" at bounding box center [260, 417] width 167 height 31
type input "General Contractor"
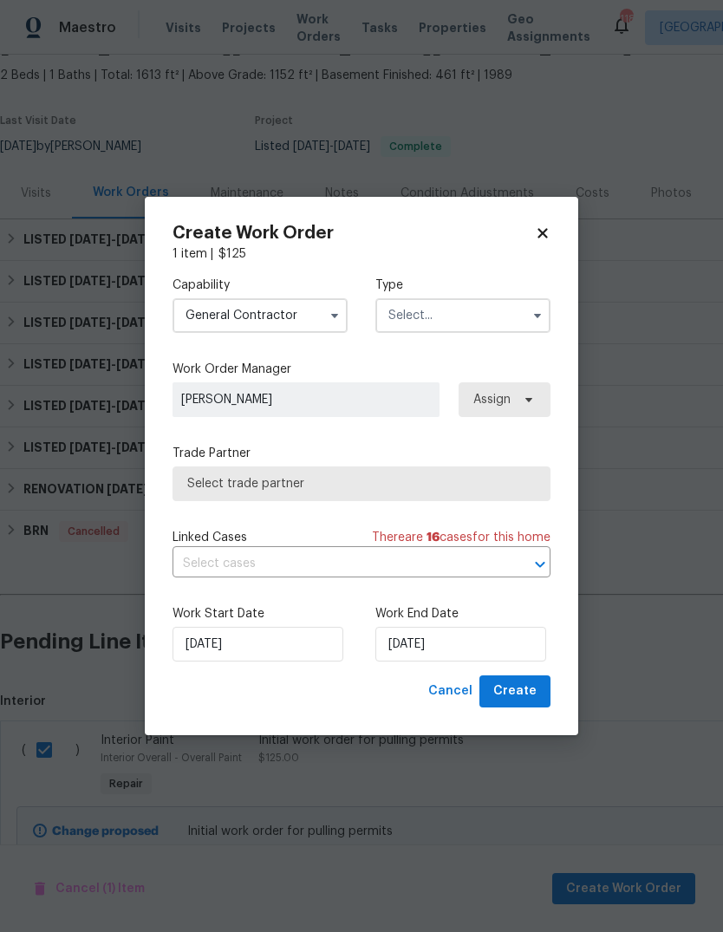
click at [469, 320] on input "text" at bounding box center [463, 315] width 175 height 35
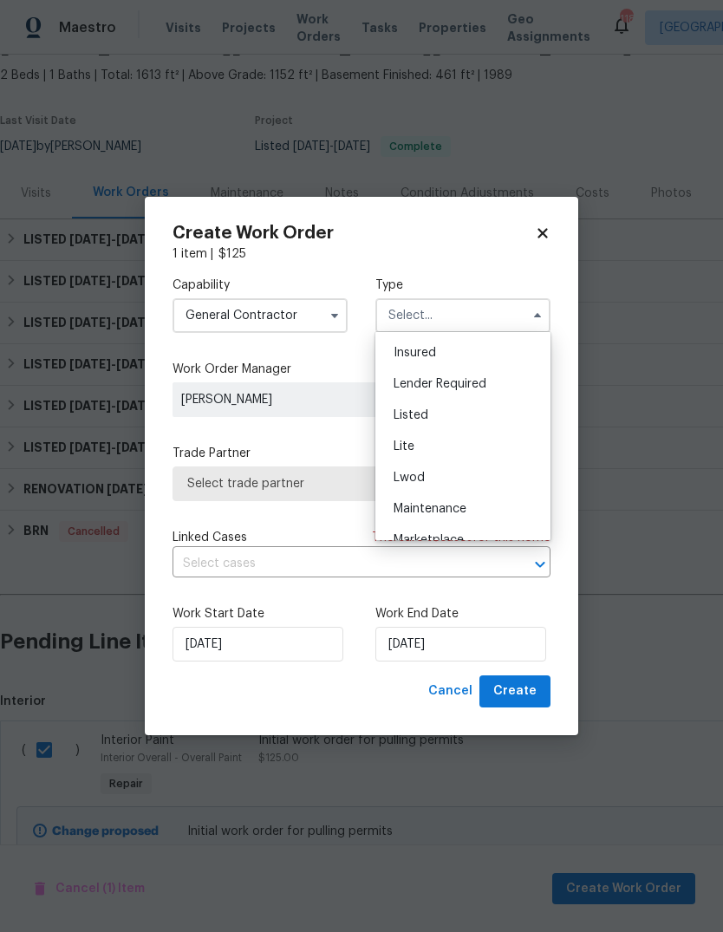
scroll to position [132, 0]
click at [483, 408] on div "Listed" at bounding box center [463, 407] width 167 height 31
type input "Listed"
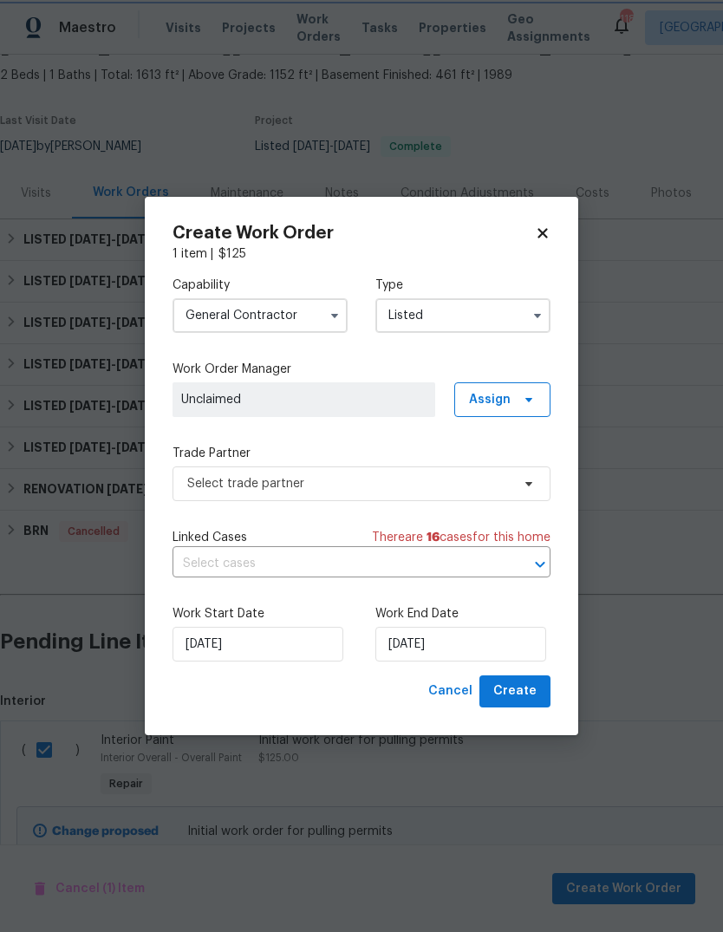
scroll to position [0, 0]
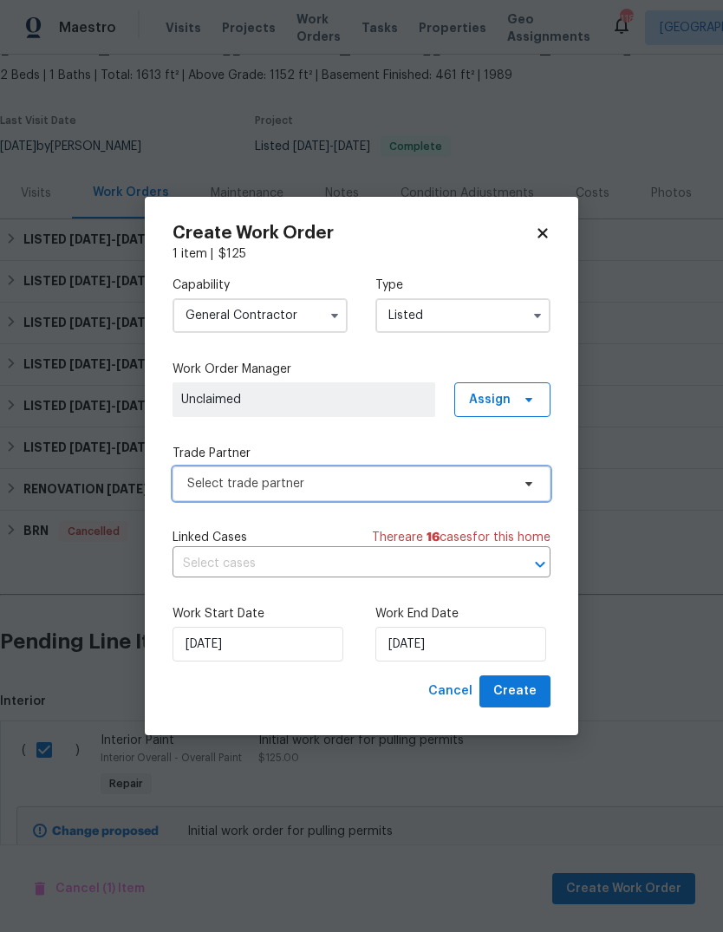
click at [517, 485] on span at bounding box center [526, 484] width 19 height 14
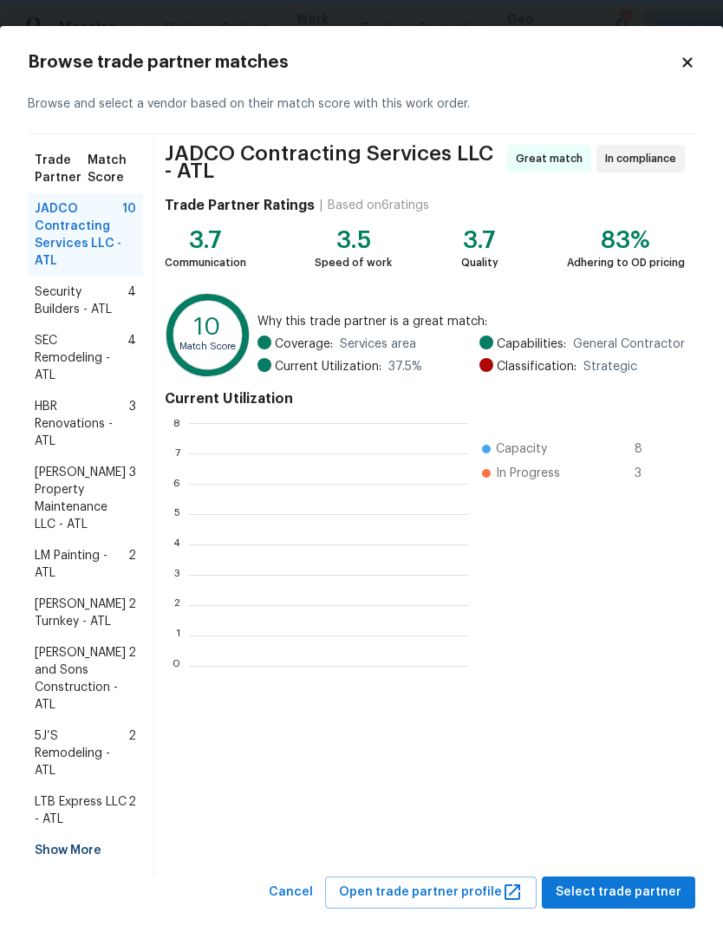
scroll to position [2, 2]
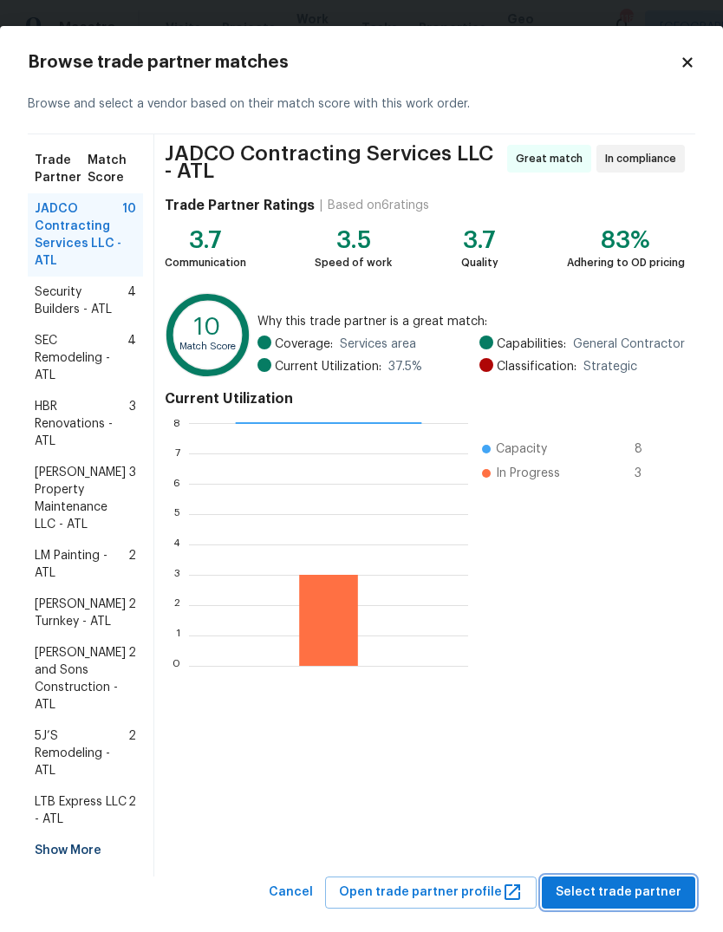
click at [618, 882] on span "Select trade partner" at bounding box center [619, 893] width 126 height 22
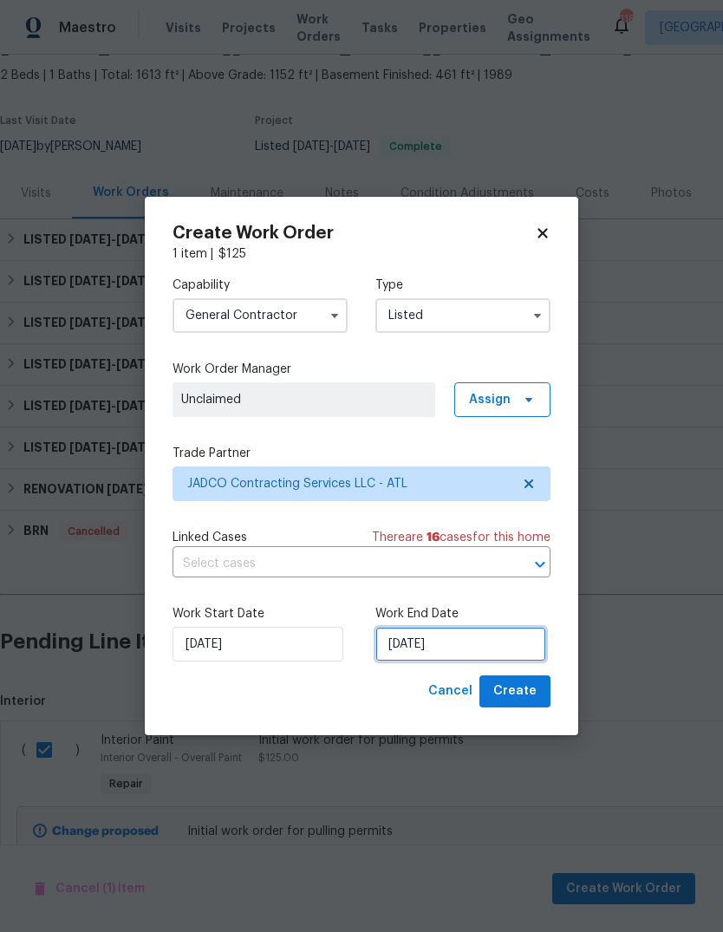
click at [442, 645] on input "[DATE]" at bounding box center [461, 644] width 171 height 35
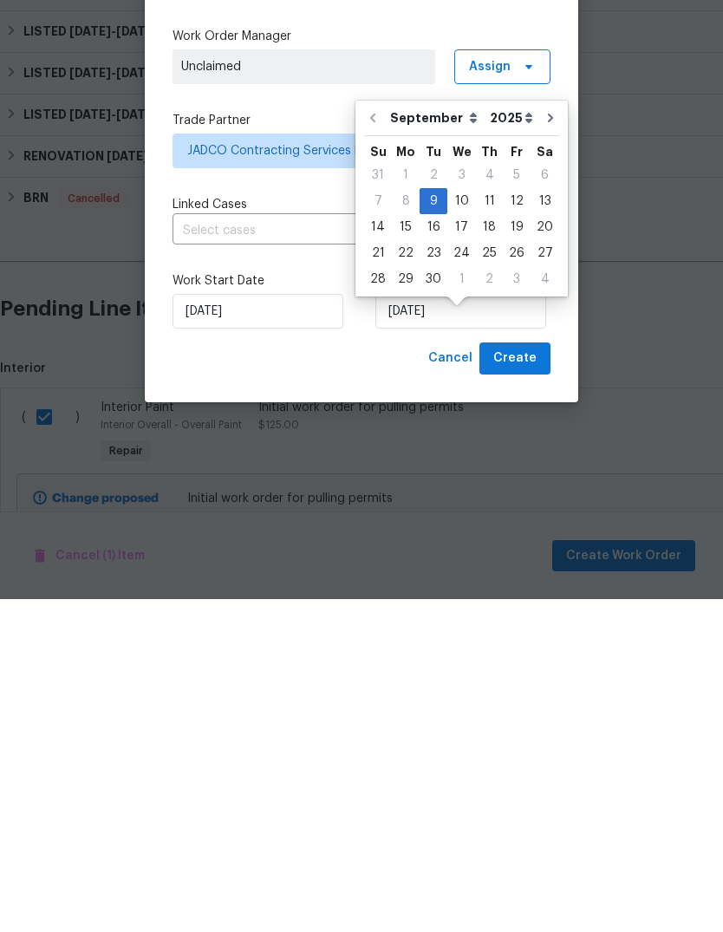
click at [434, 574] on div "23" at bounding box center [434, 586] width 28 height 24
type input "[DATE]"
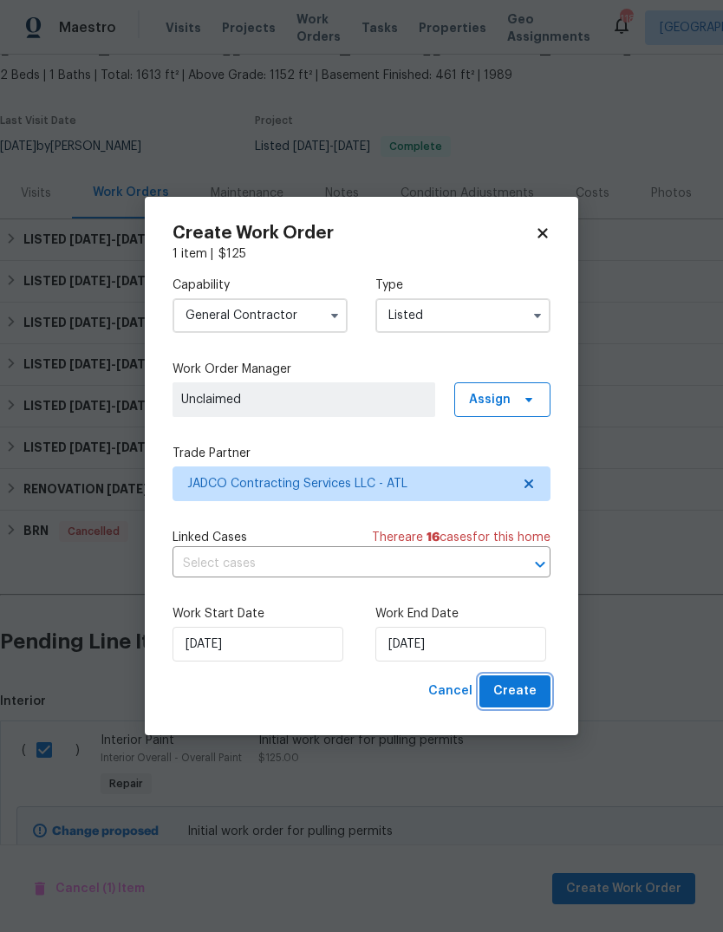
click at [526, 704] on button "Create" at bounding box center [515, 692] width 71 height 32
checkbox input "false"
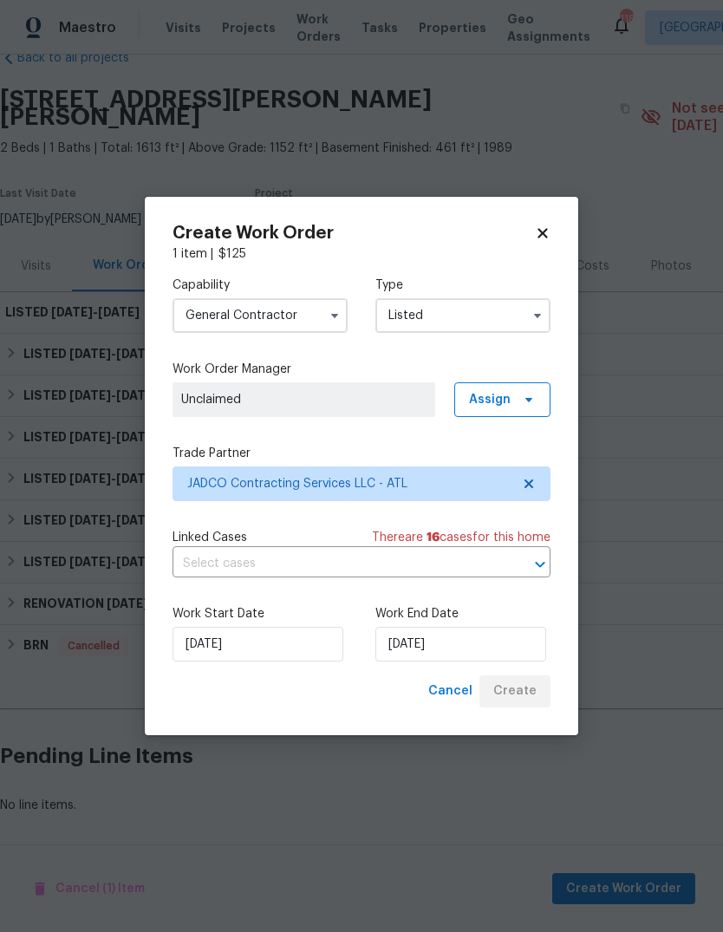
scroll to position [0, 0]
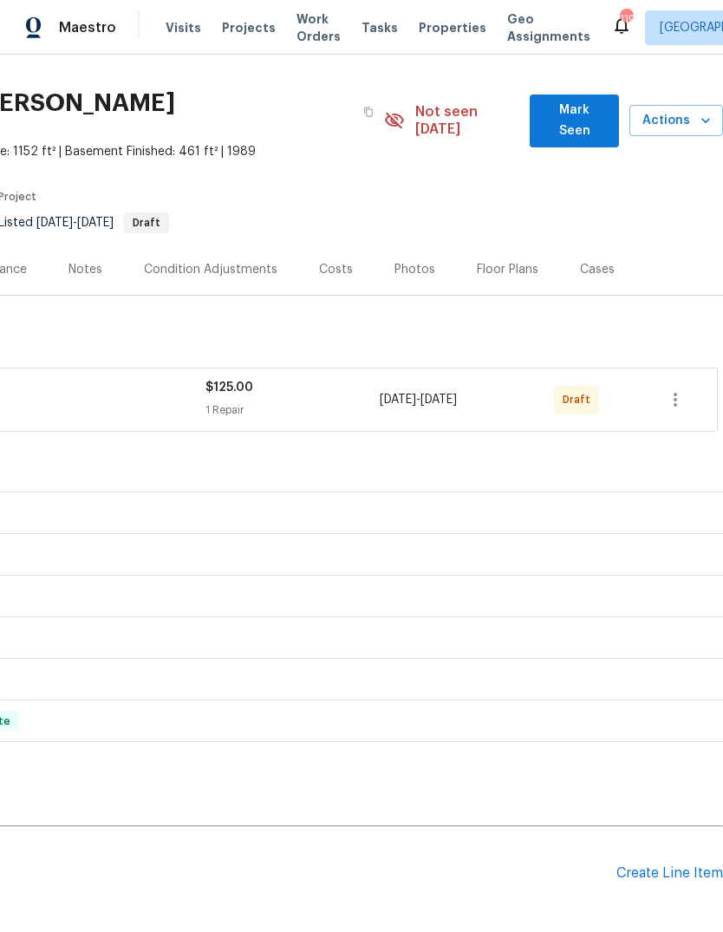
scroll to position [37, 257]
click at [680, 389] on icon "button" at bounding box center [675, 399] width 21 height 21
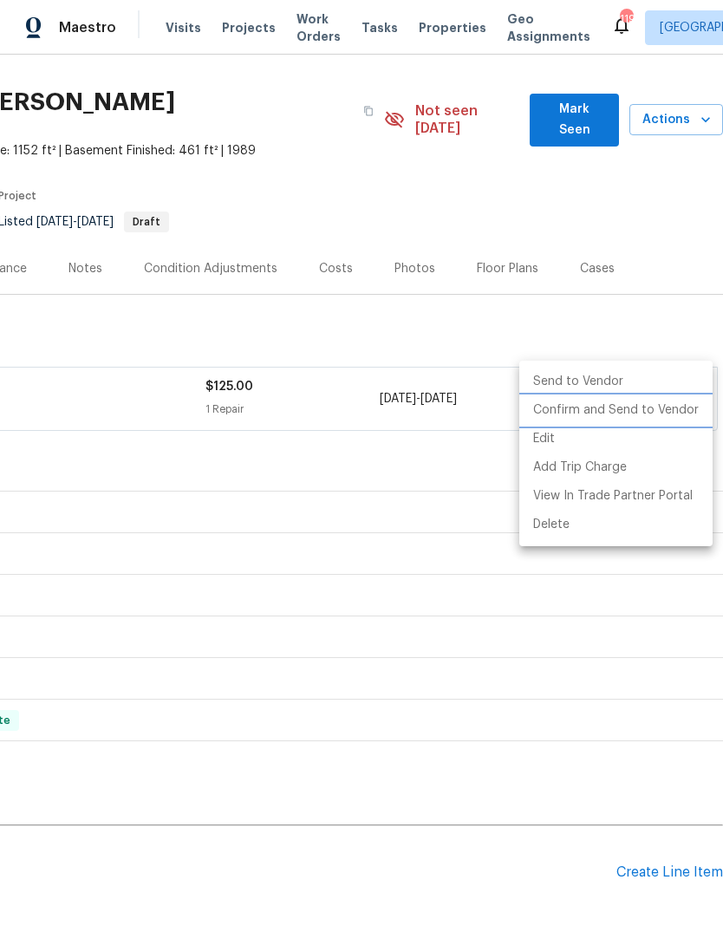
click at [648, 418] on li "Confirm and Send to Vendor" at bounding box center [615, 410] width 193 height 29
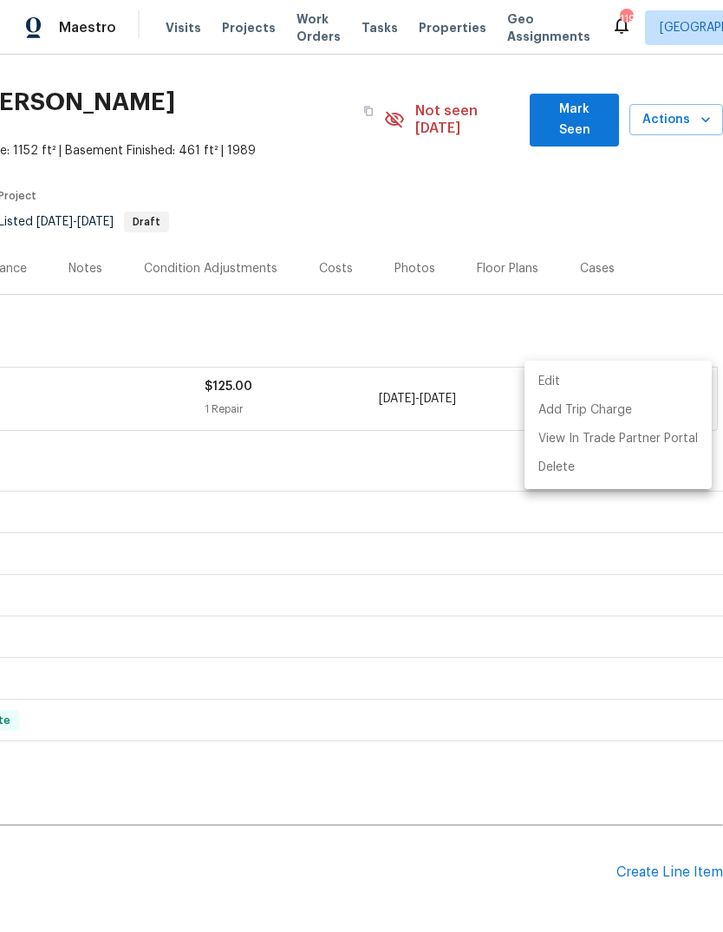
click at [632, 304] on div at bounding box center [361, 466] width 723 height 932
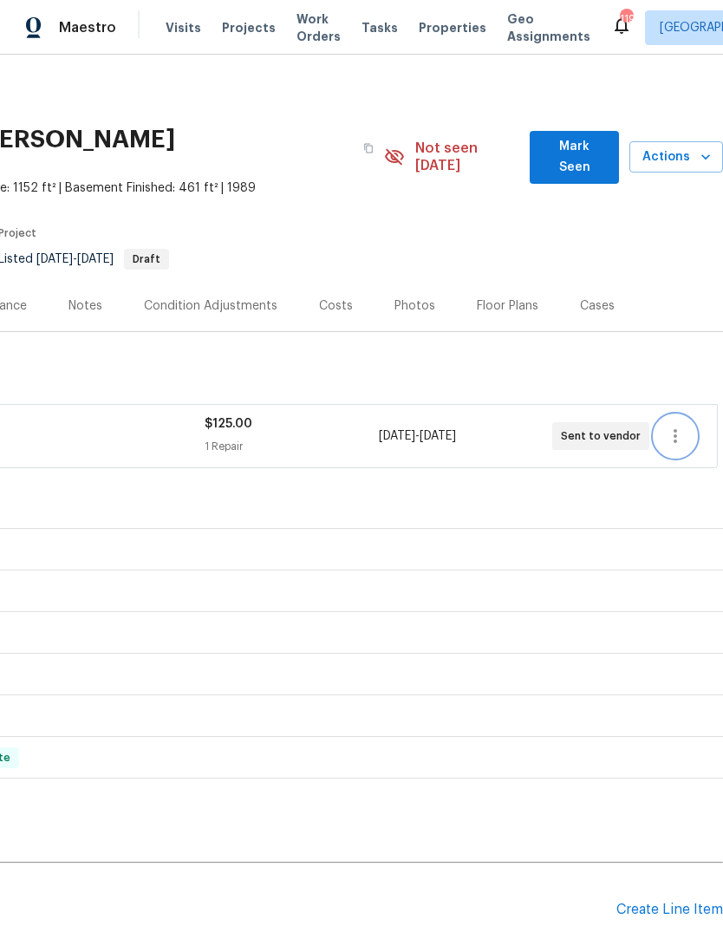
scroll to position [0, 257]
click at [596, 147] on span "Mark Seen" at bounding box center [575, 157] width 62 height 42
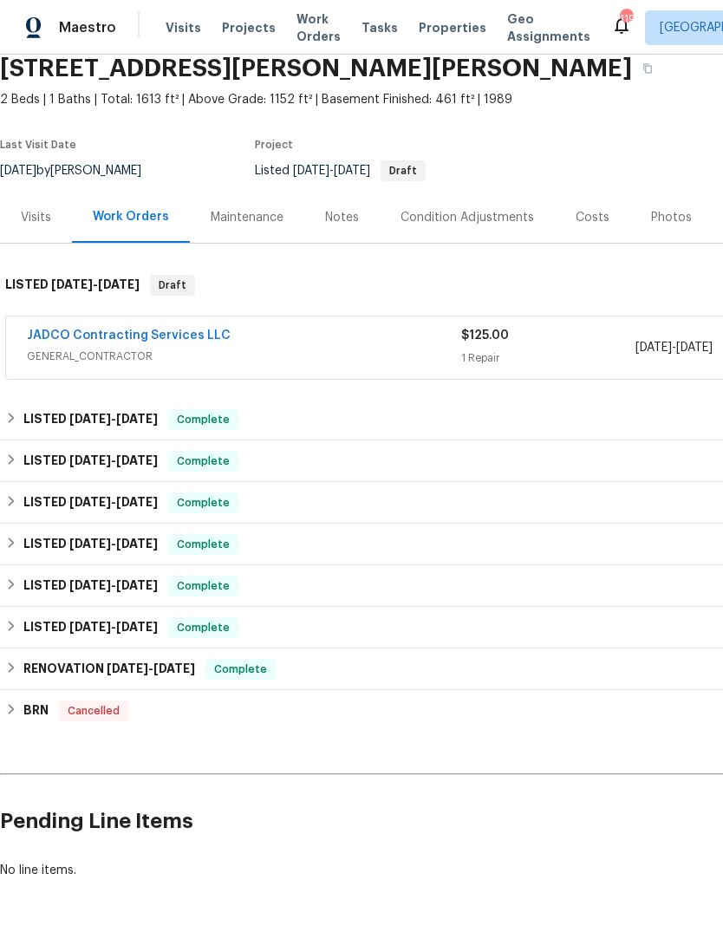
scroll to position [70, 0]
